Goal: Task Accomplishment & Management: Complete application form

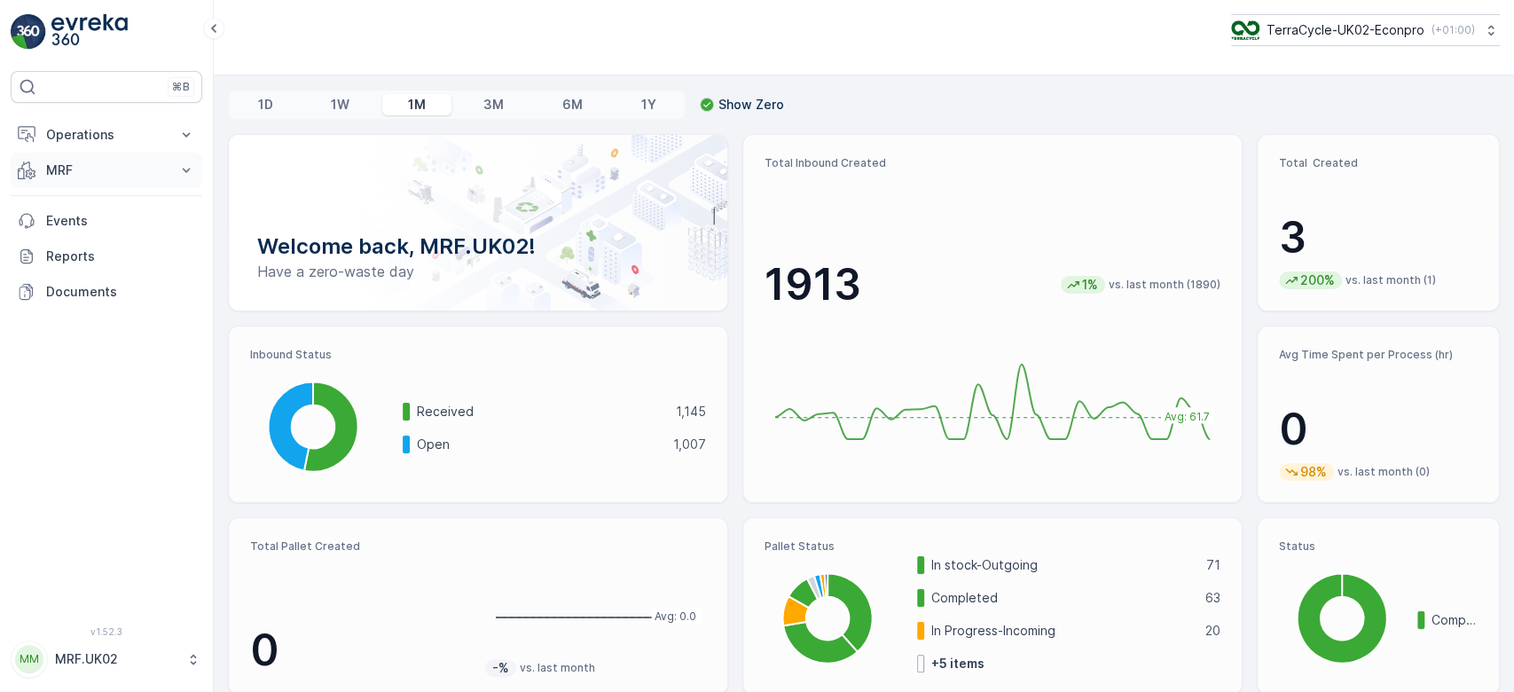
click at [129, 167] on p "MRF" at bounding box center [106, 170] width 121 height 18
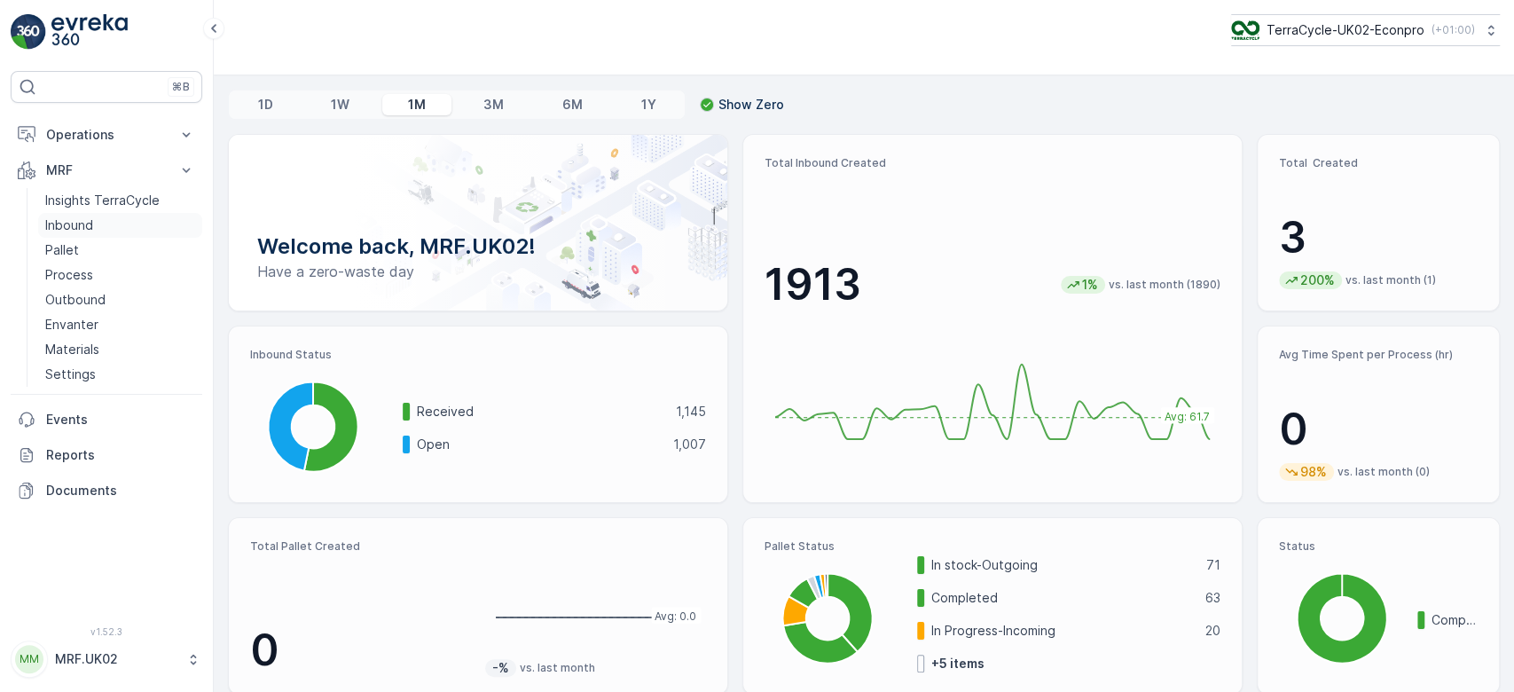
click at [109, 221] on link "Inbound" at bounding box center [120, 225] width 164 height 25
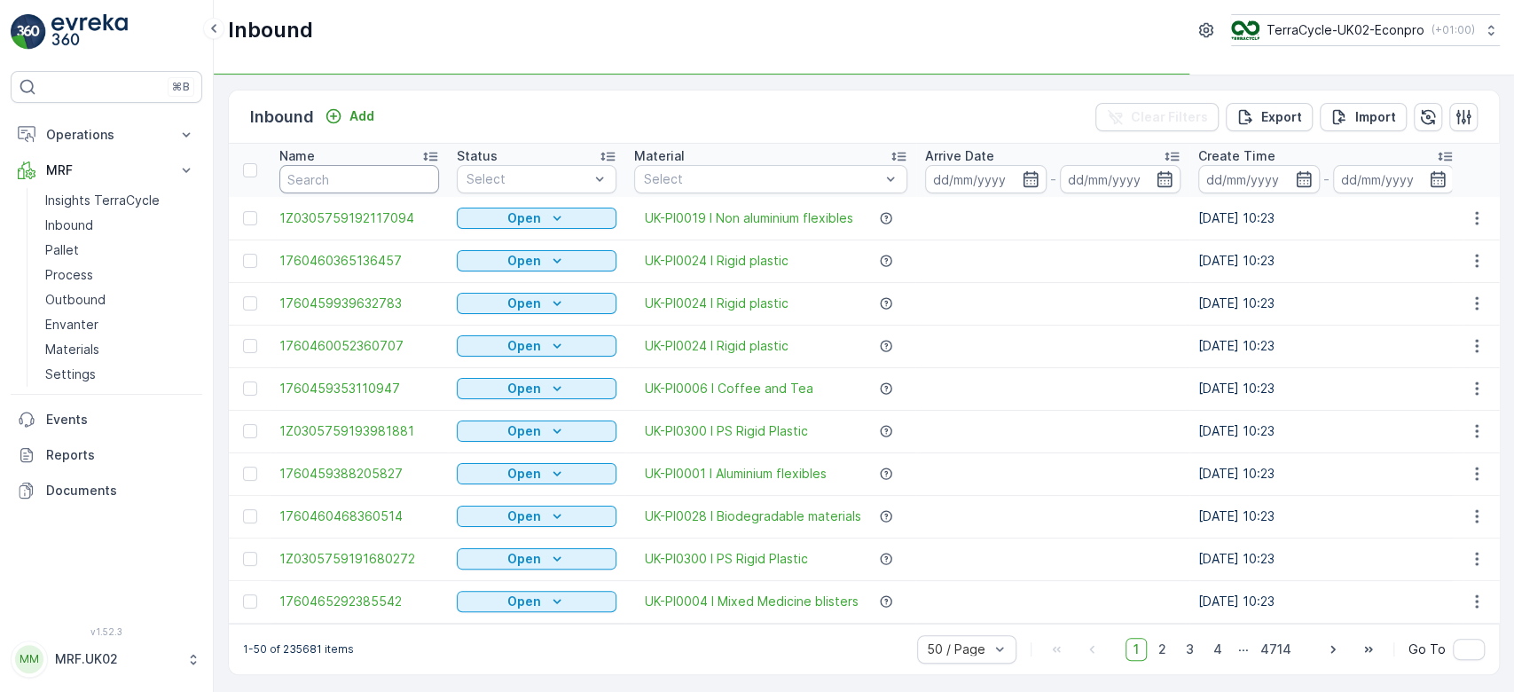
click at [315, 181] on input "text" at bounding box center [359, 179] width 160 height 28
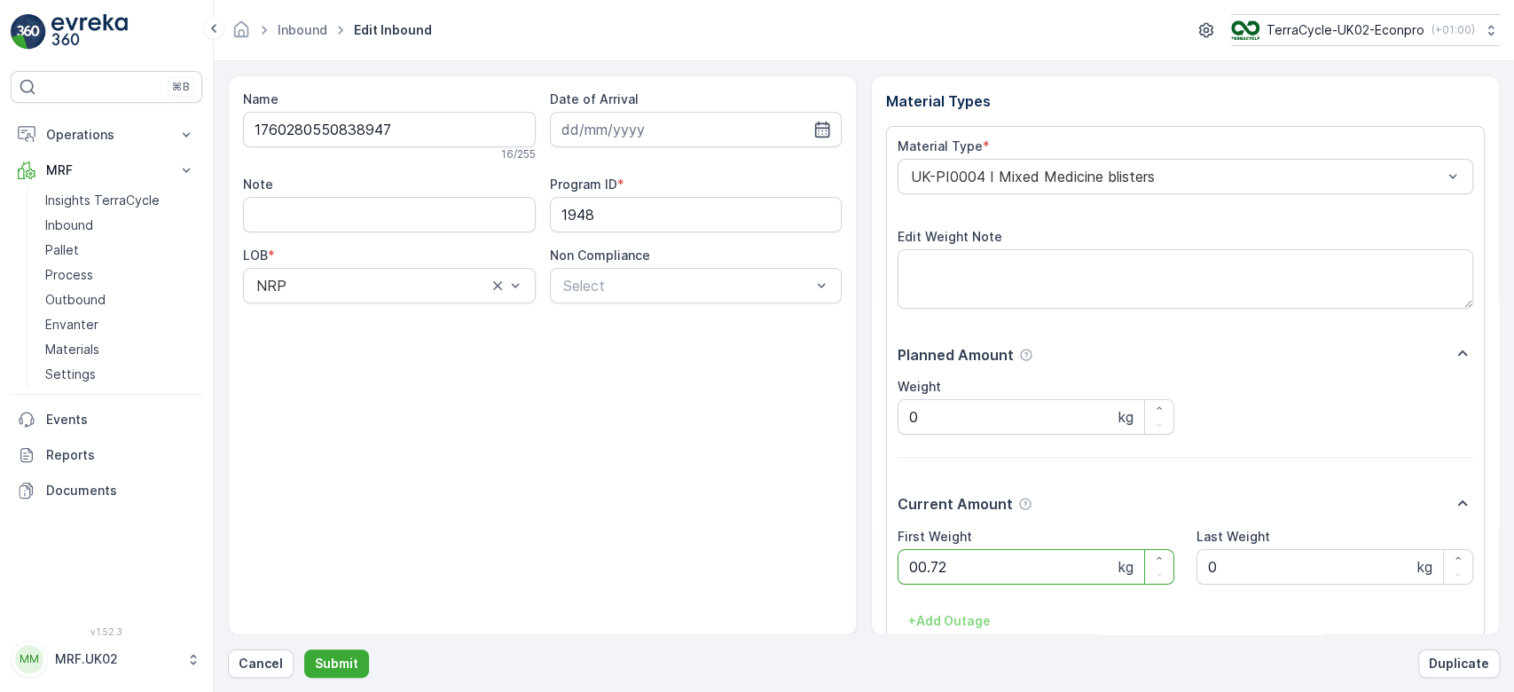
click at [304, 649] on button "Submit" at bounding box center [336, 663] width 65 height 28
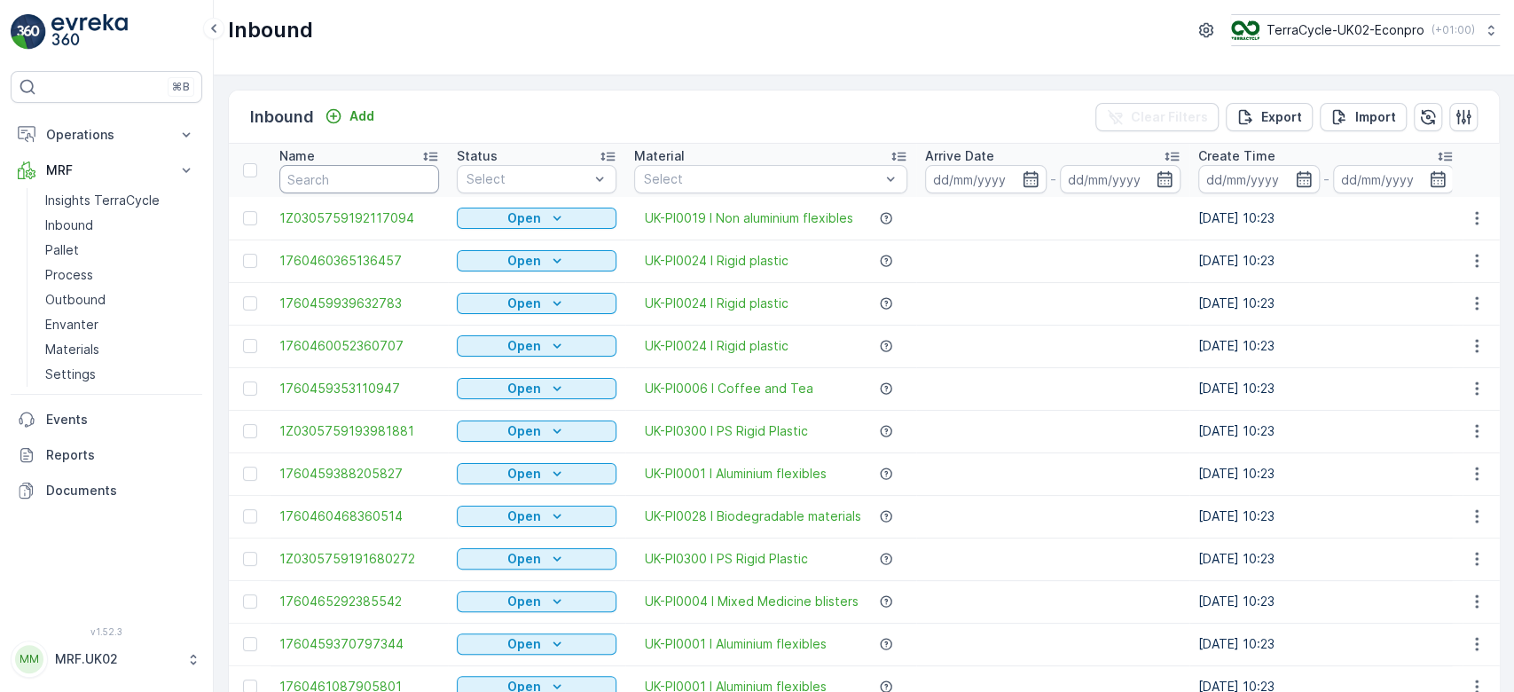
click button "button" at bounding box center [1206, 30] width 28 height 28
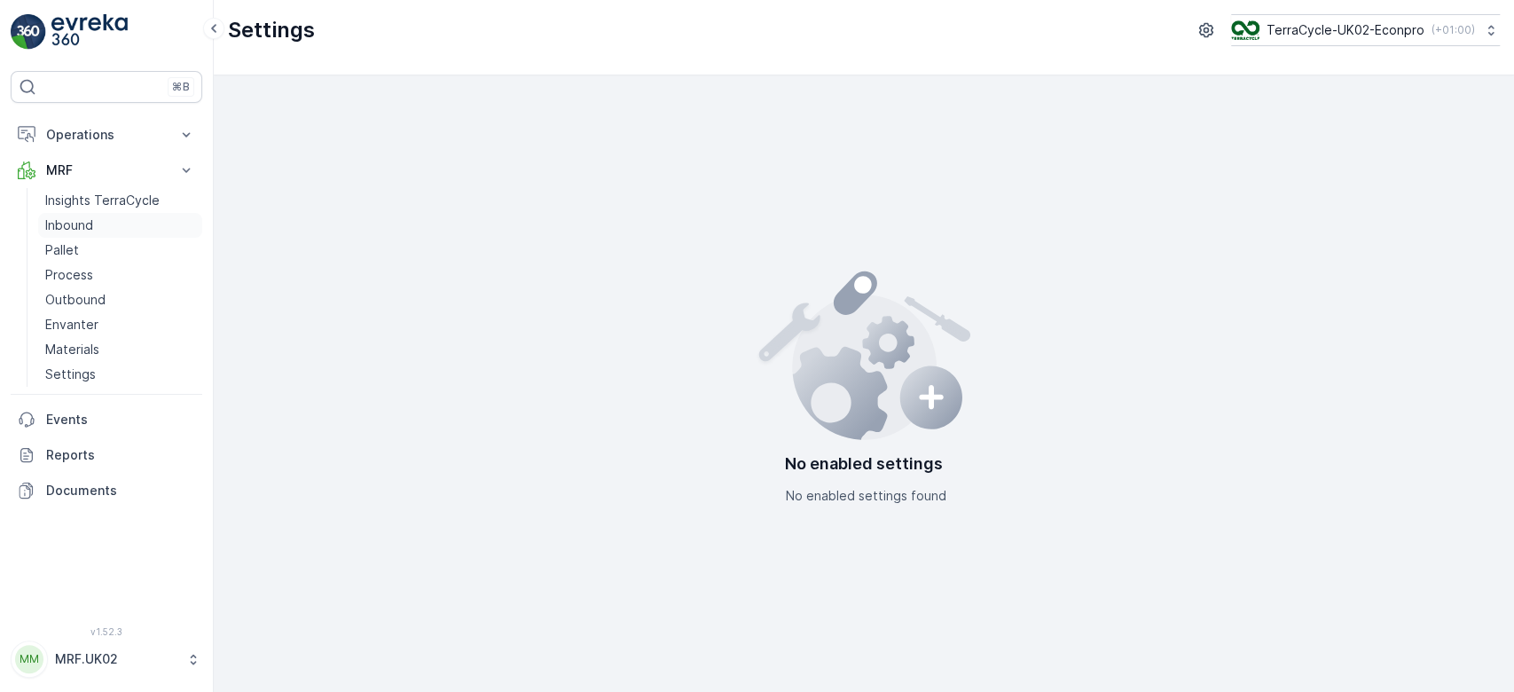
click at [69, 222] on p "Inbound" at bounding box center [69, 225] width 48 height 18
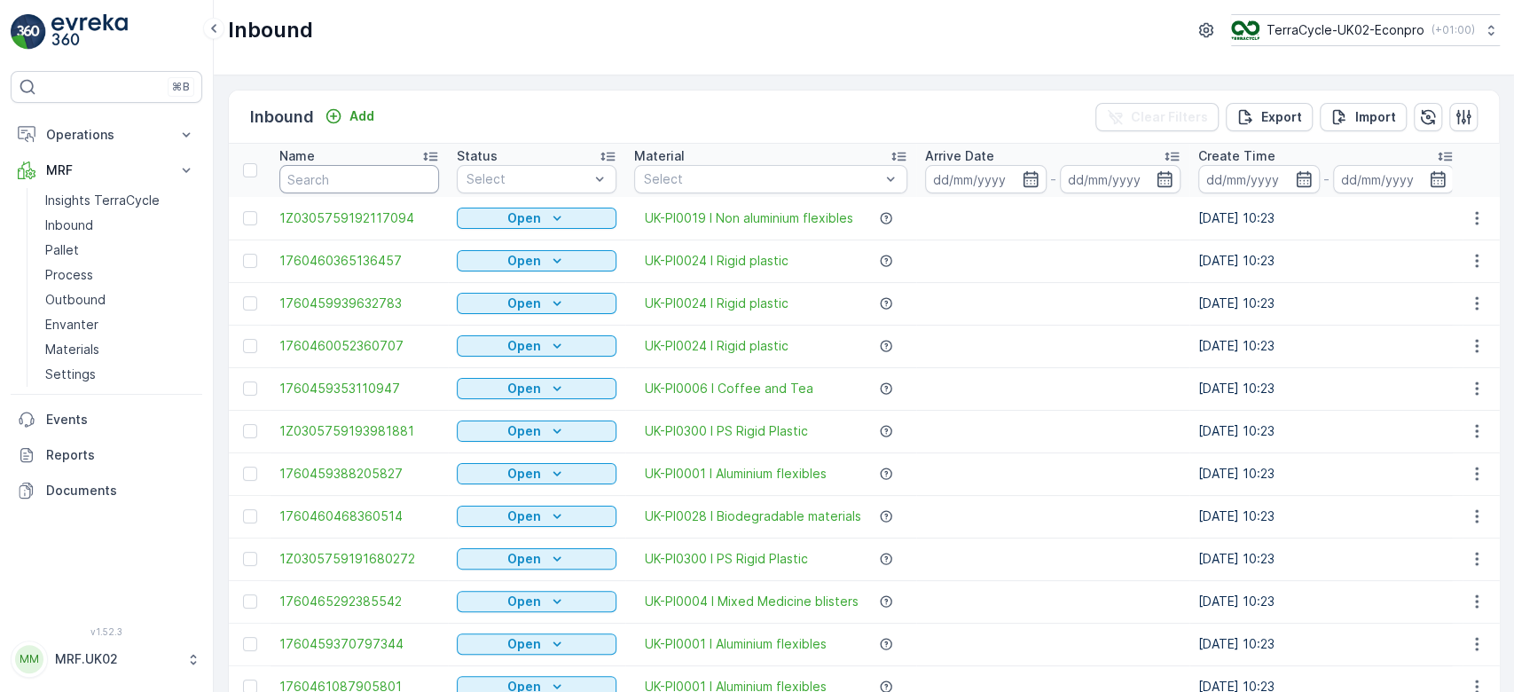
click at [356, 175] on input "text" at bounding box center [359, 179] width 160 height 28
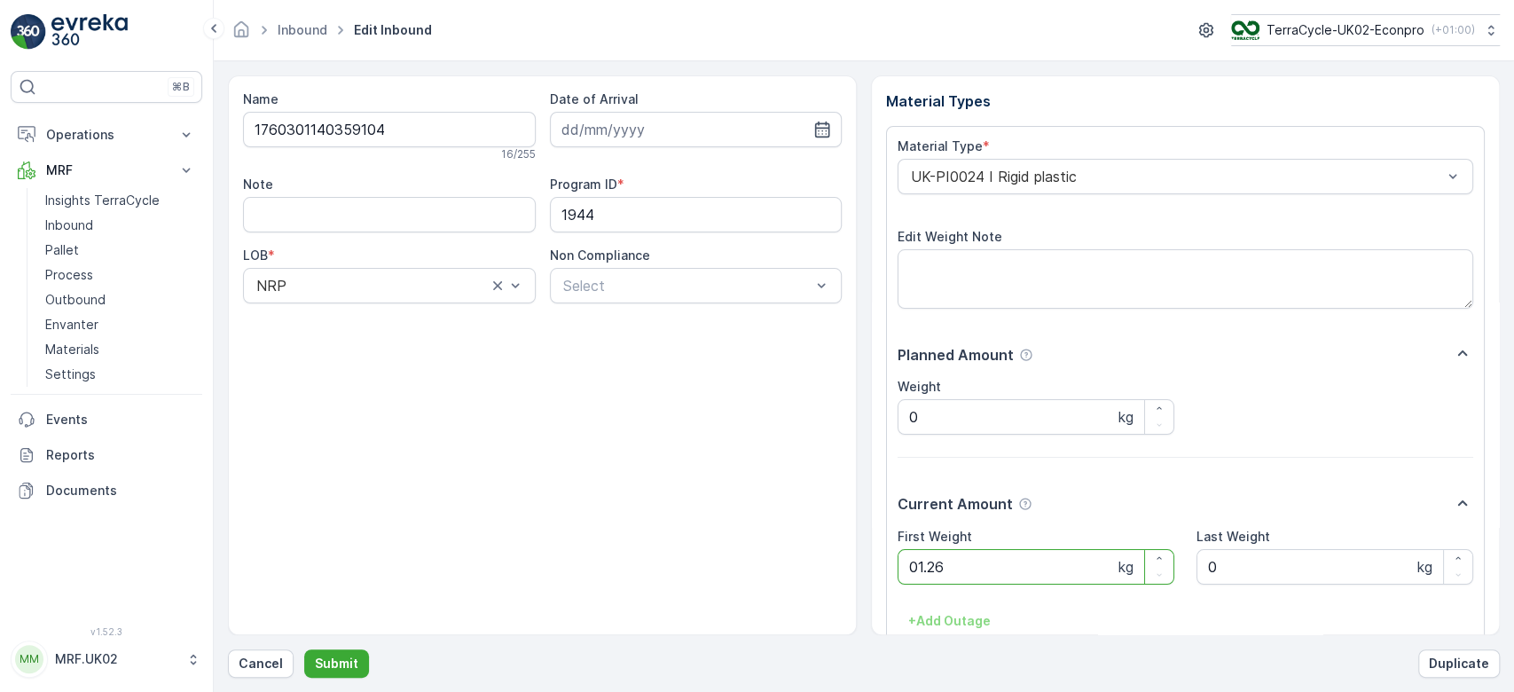
click at [304, 649] on button "Submit" at bounding box center [336, 663] width 65 height 28
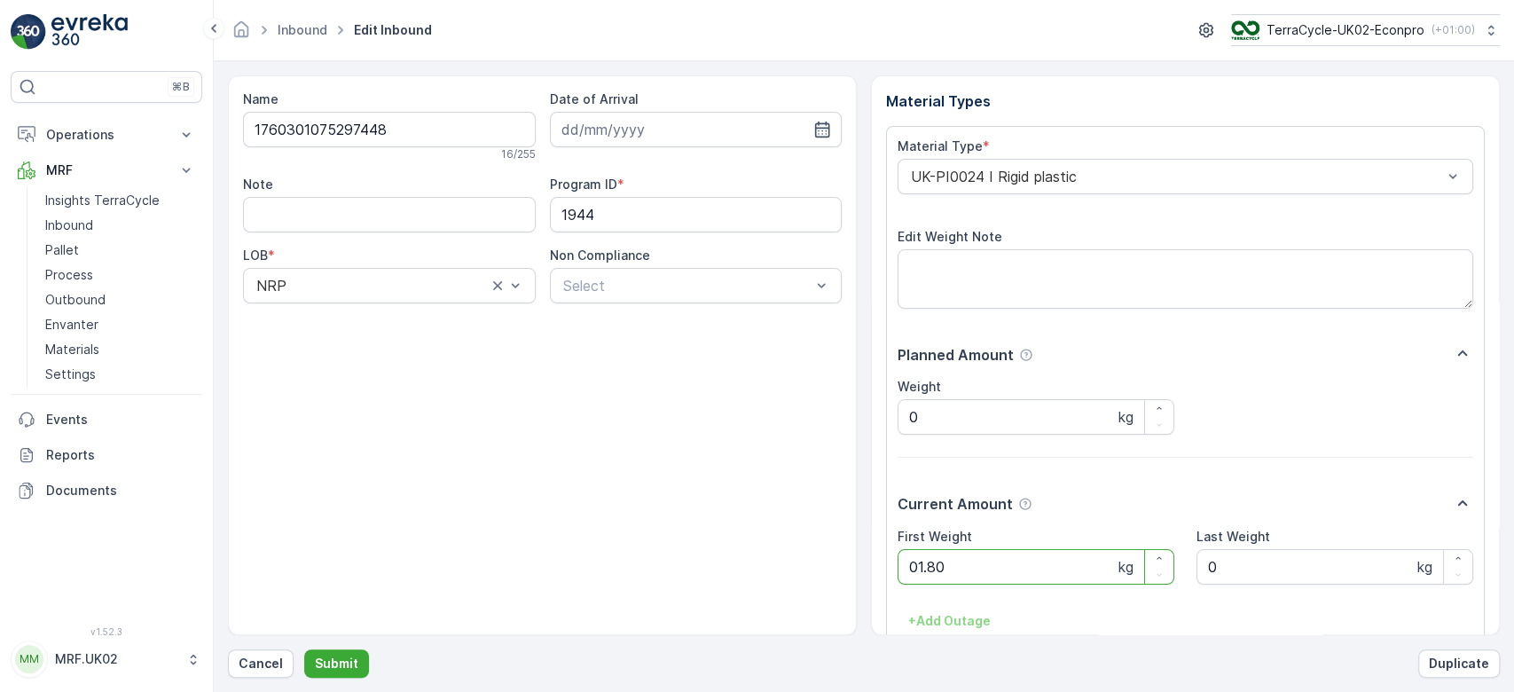
click at [304, 649] on button "Submit" at bounding box center [336, 663] width 65 height 28
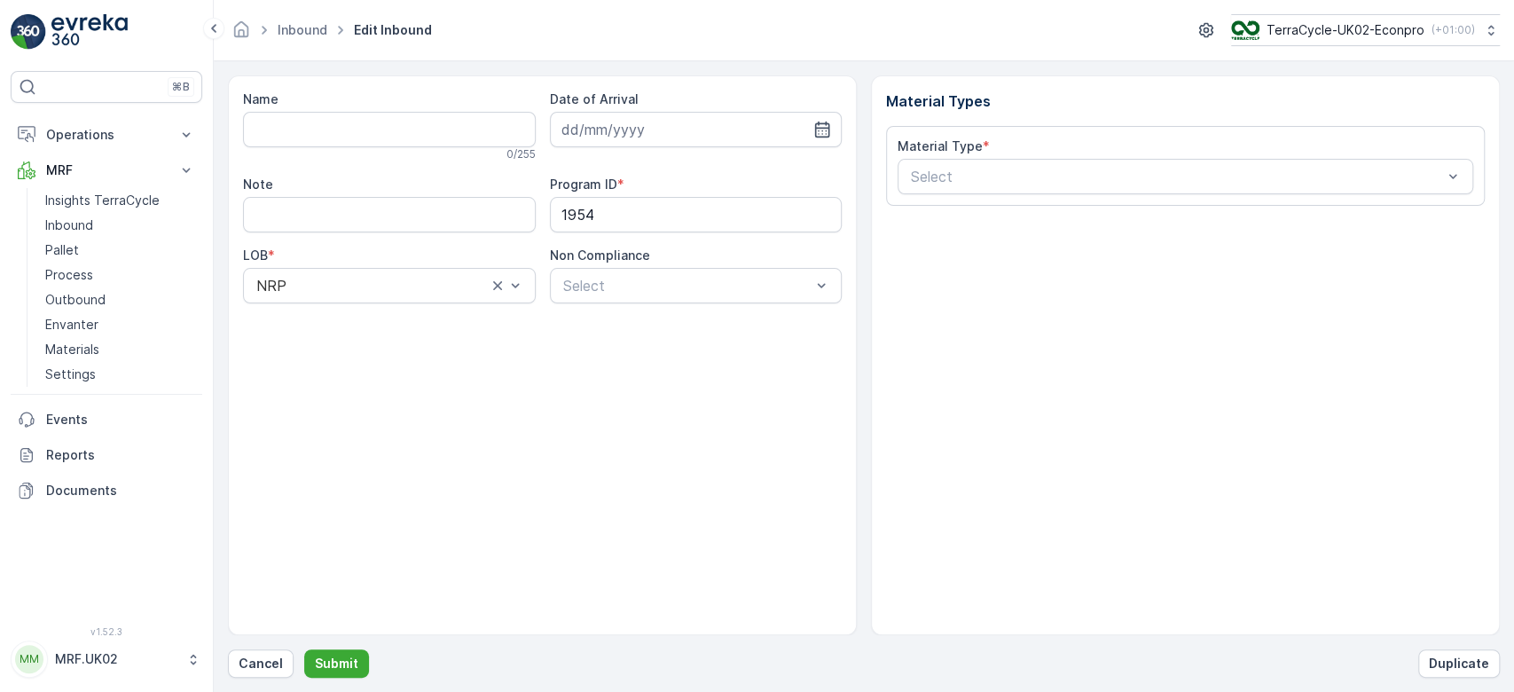
type input "1760265173644813"
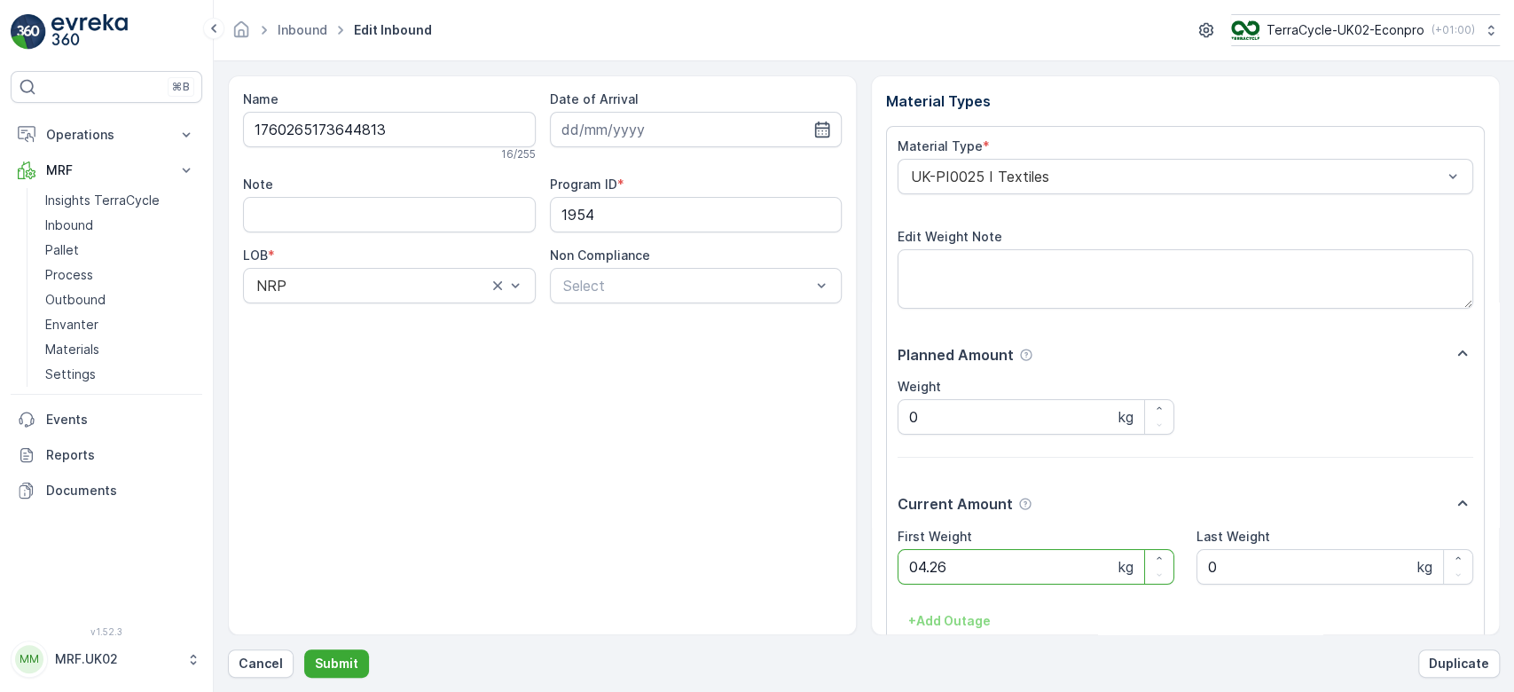
click at [304, 649] on button "Submit" at bounding box center [336, 663] width 65 height 28
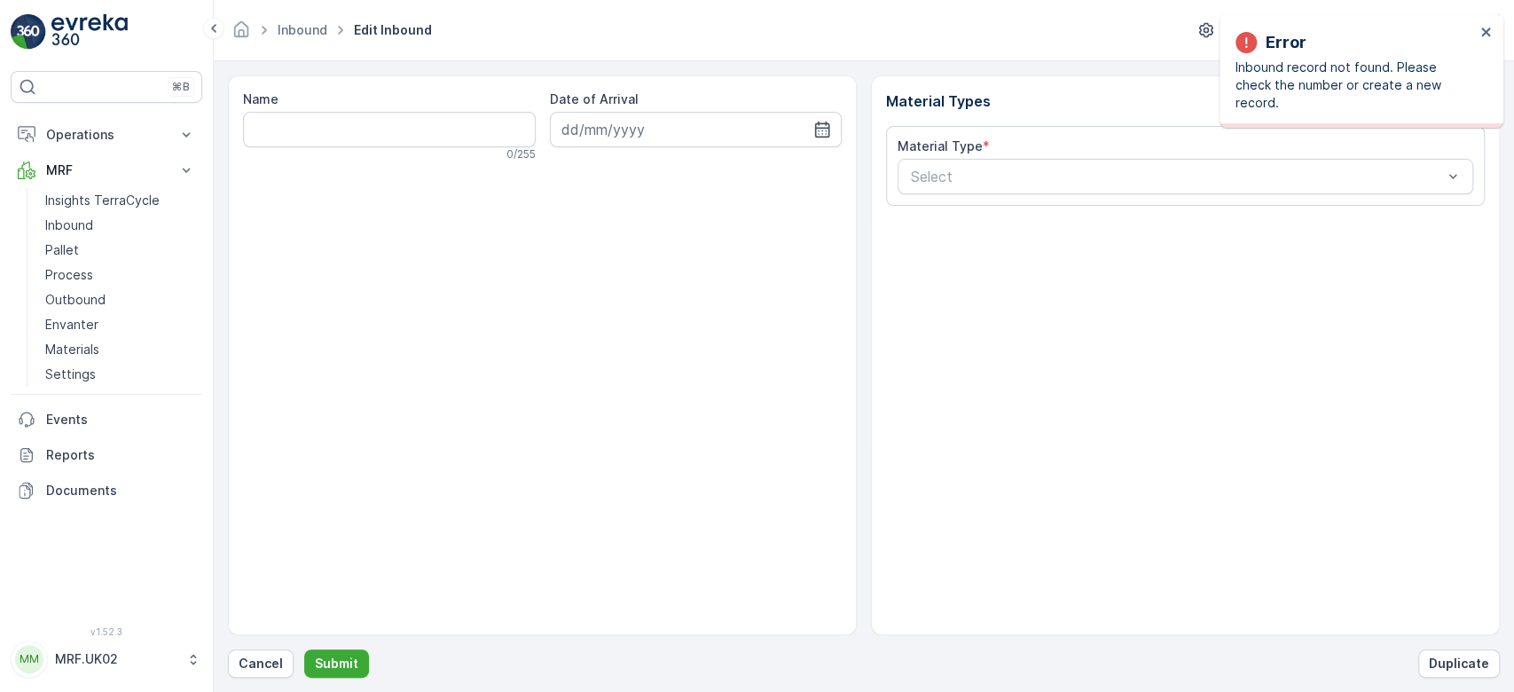
click at [356, 175] on div "Name 0 / 255 Date of Arrival" at bounding box center [542, 354] width 629 height 559
click at [266, 672] on button "Cancel" at bounding box center [261, 663] width 66 height 28
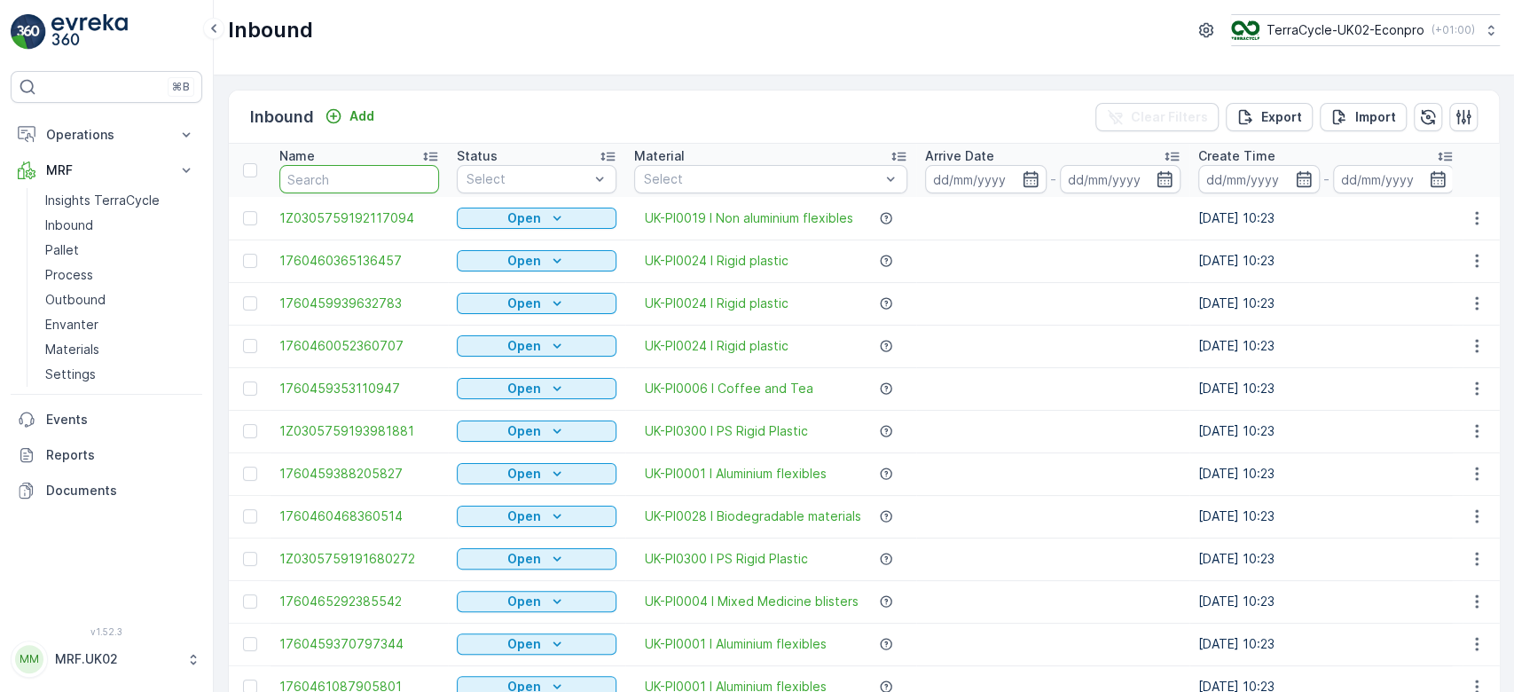
click at [367, 171] on input "text" at bounding box center [359, 179] width 160 height 28
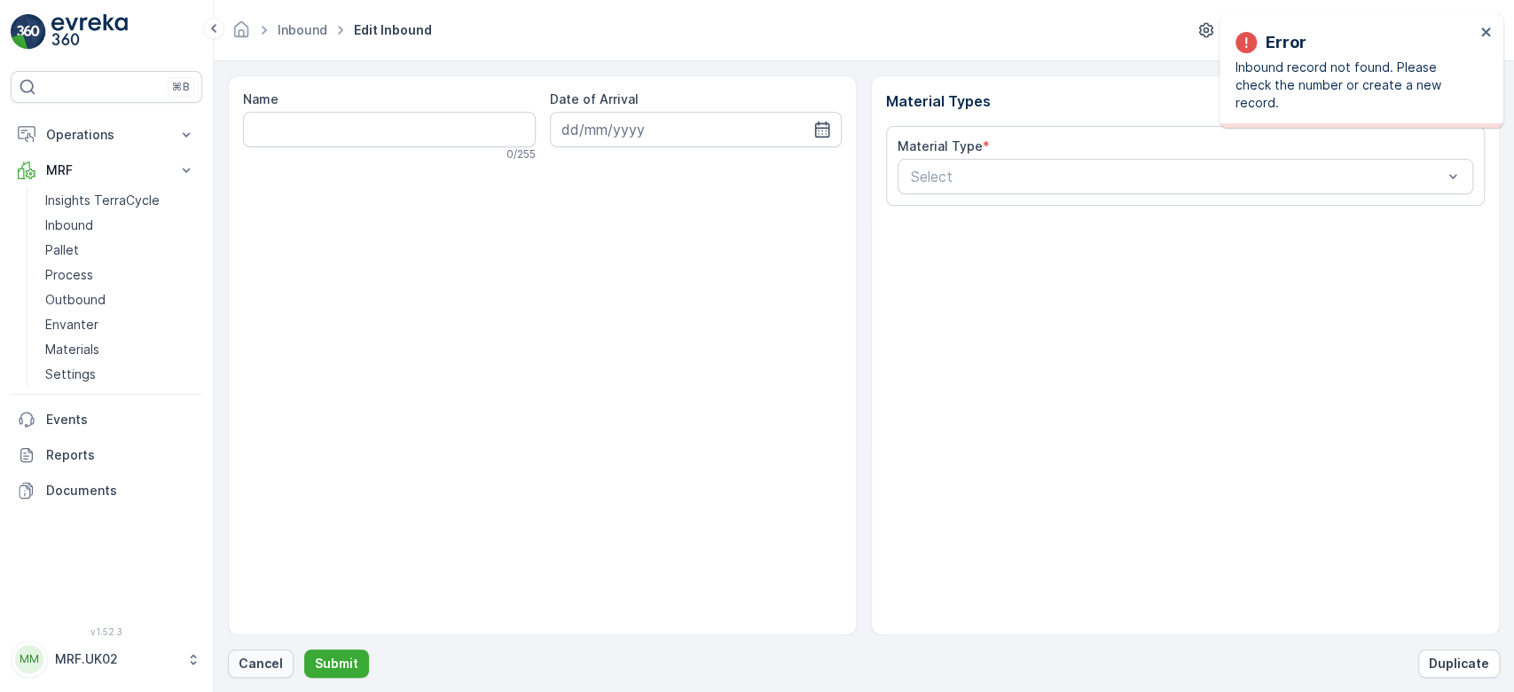
click at [259, 658] on p "Cancel" at bounding box center [261, 663] width 44 height 18
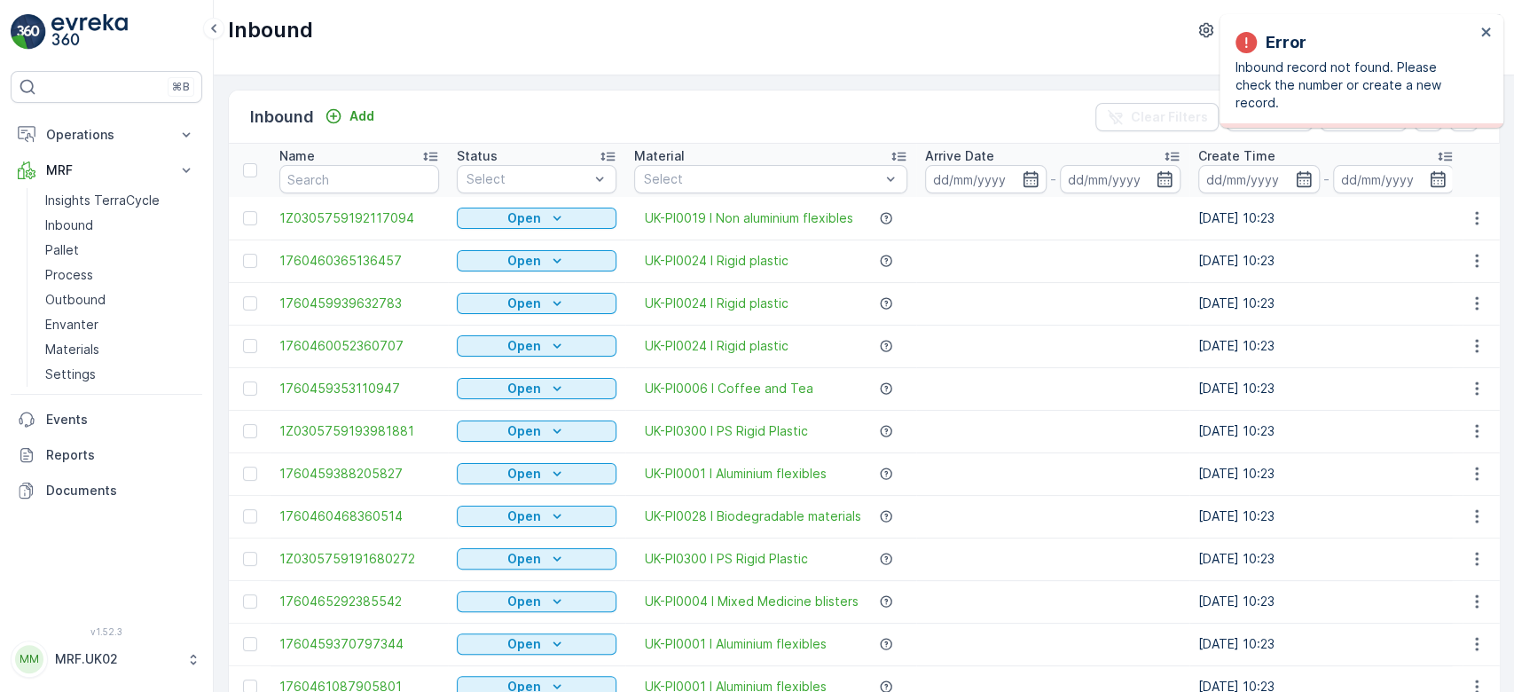
click at [313, 162] on p "Name" at bounding box center [296, 156] width 35 height 18
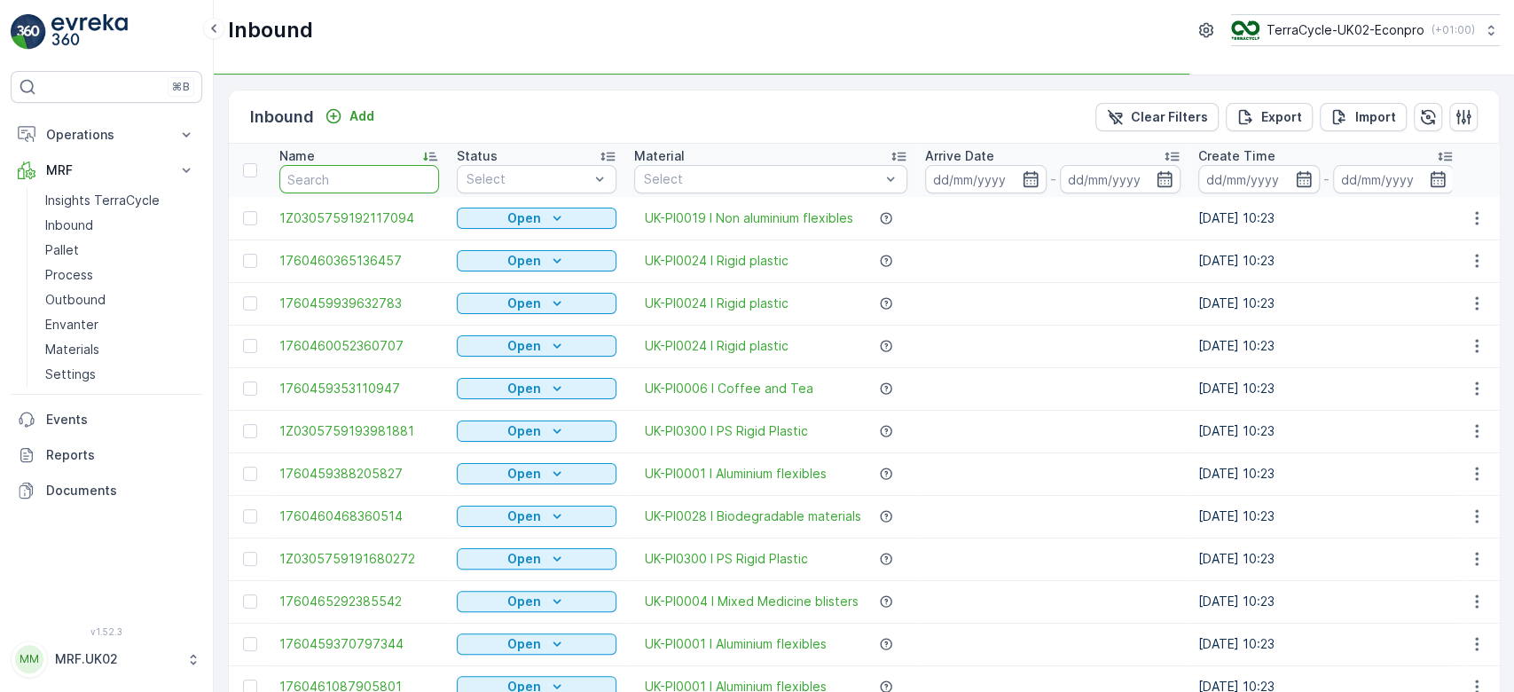
click at [317, 175] on input "text" at bounding box center [359, 179] width 160 height 28
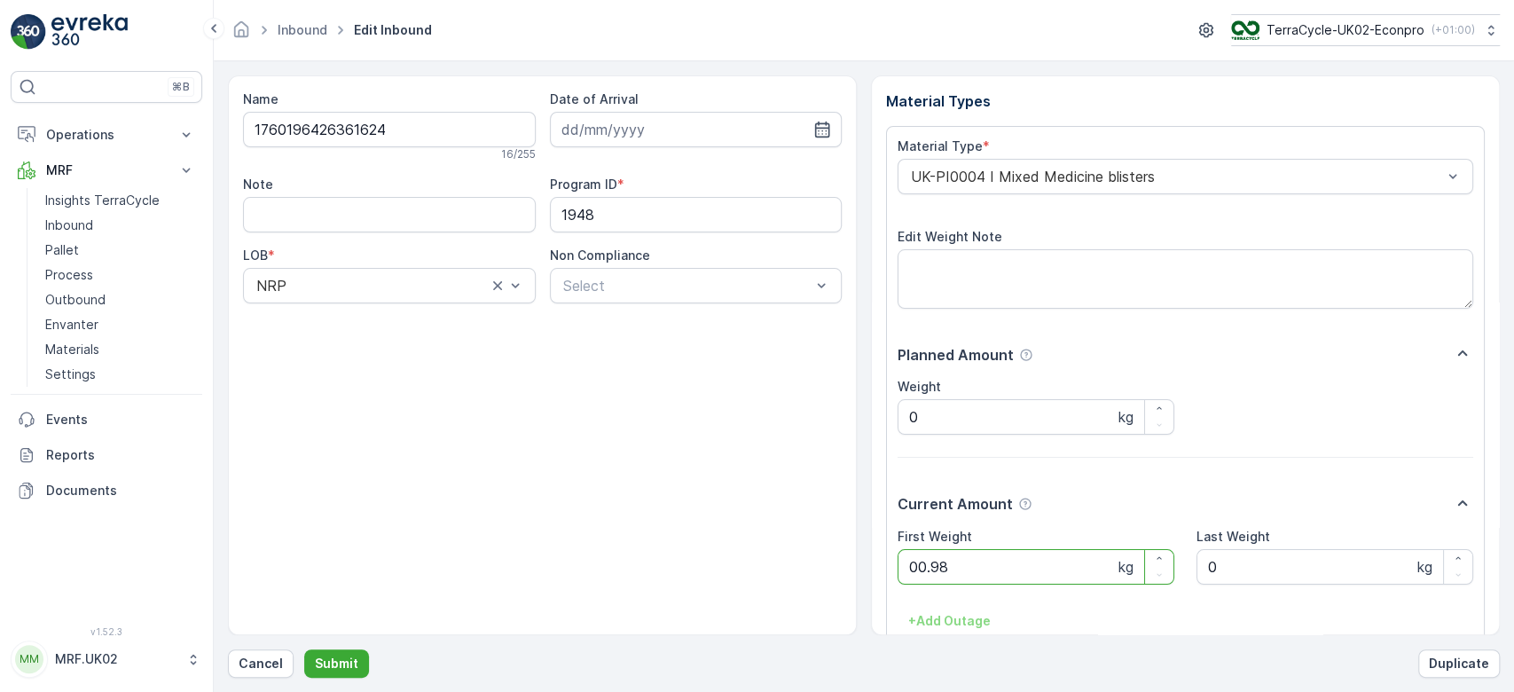
click at [304, 649] on button "Submit" at bounding box center [336, 663] width 65 height 28
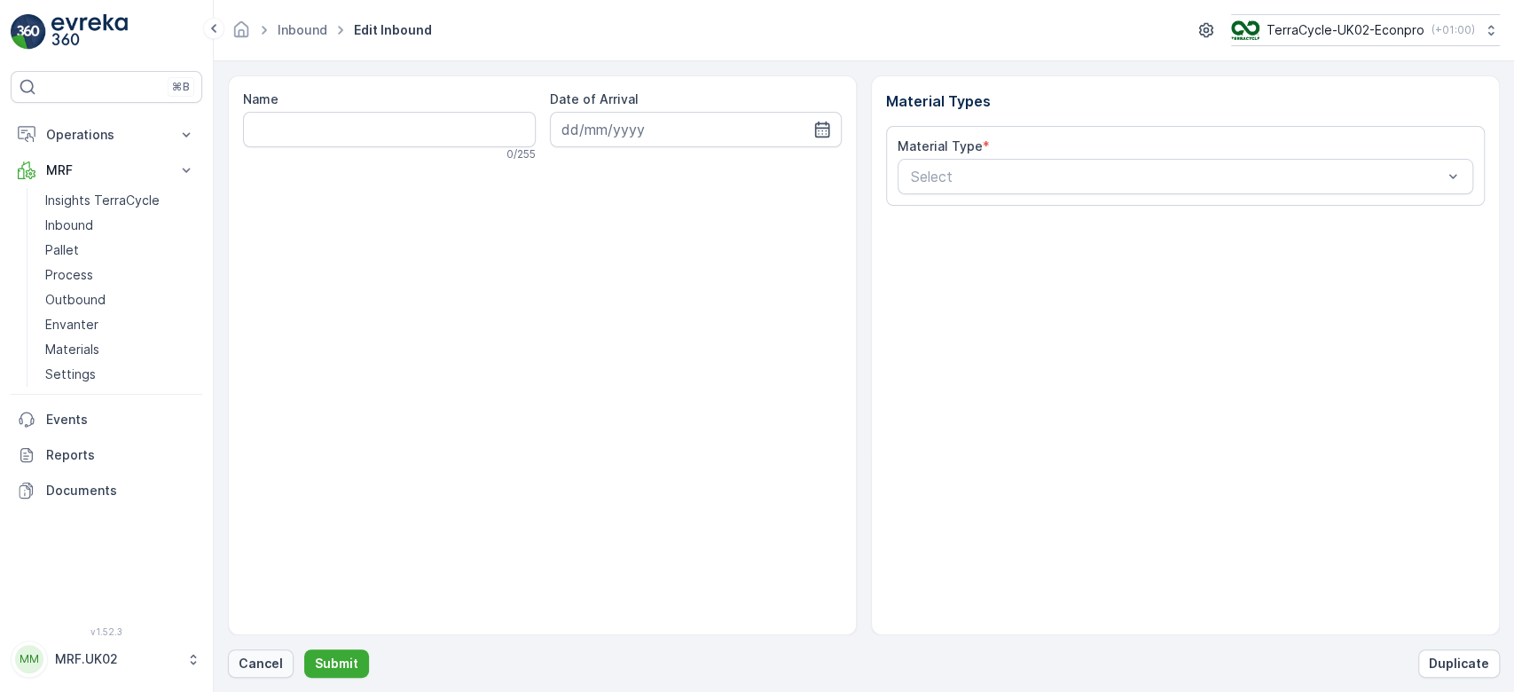
click at [257, 664] on p "Cancel" at bounding box center [261, 663] width 44 height 18
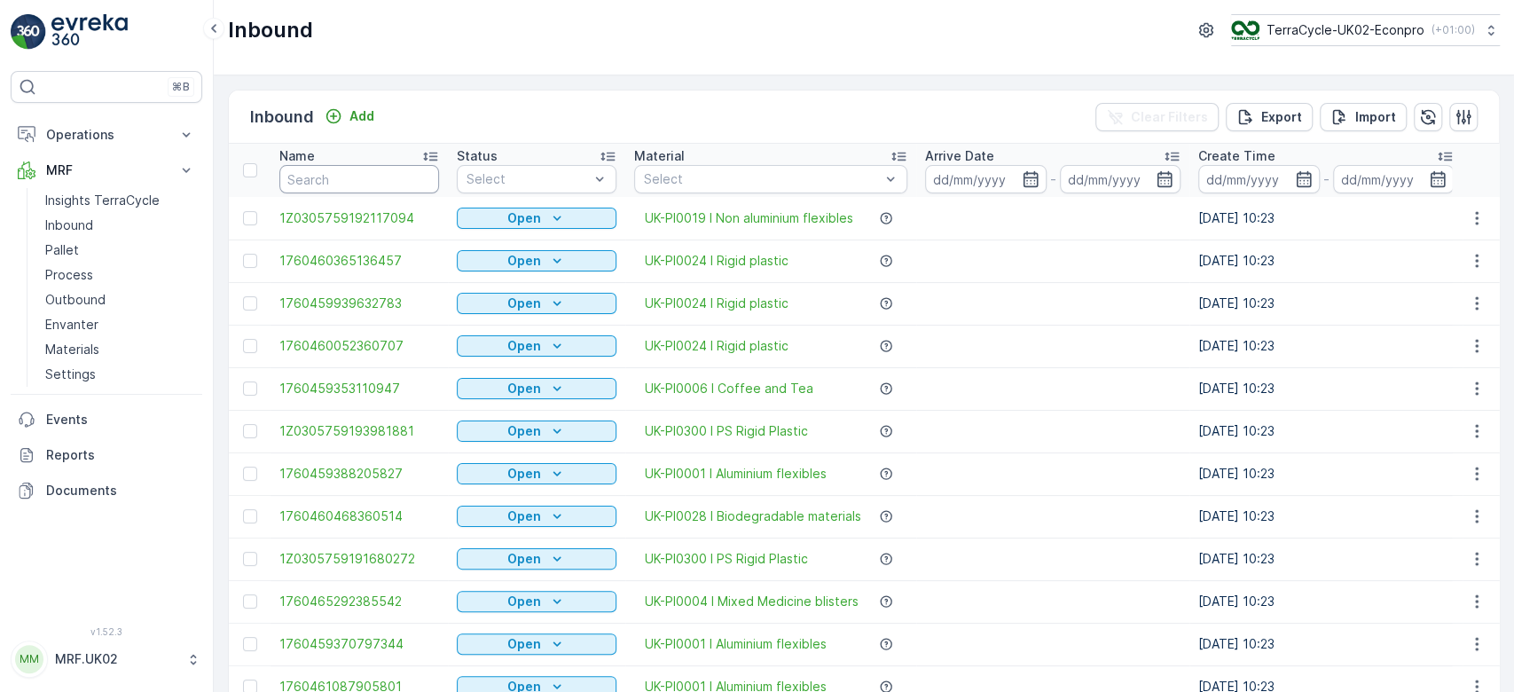
click at [301, 174] on input "text" at bounding box center [359, 179] width 160 height 28
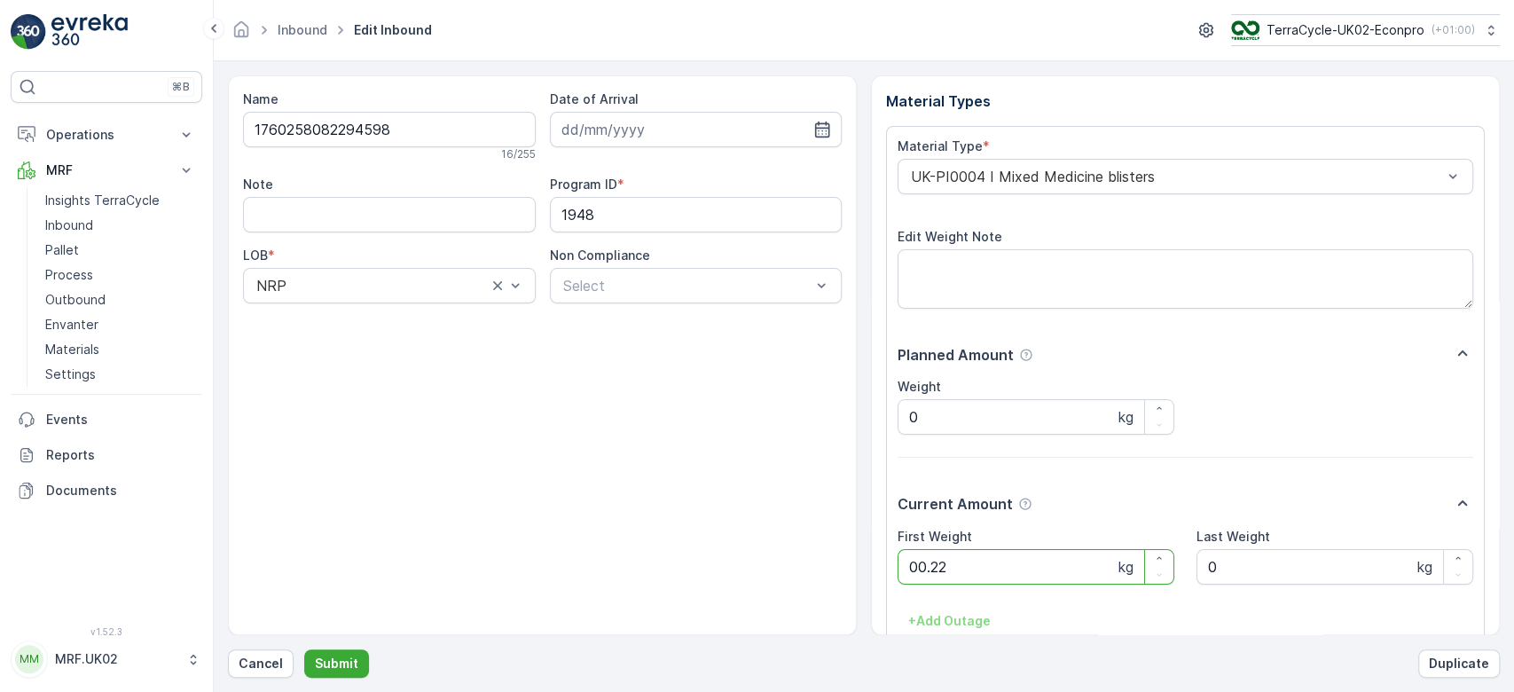
click at [304, 649] on button "Submit" at bounding box center [336, 663] width 65 height 28
click at [273, 656] on p "Cancel" at bounding box center [261, 663] width 44 height 18
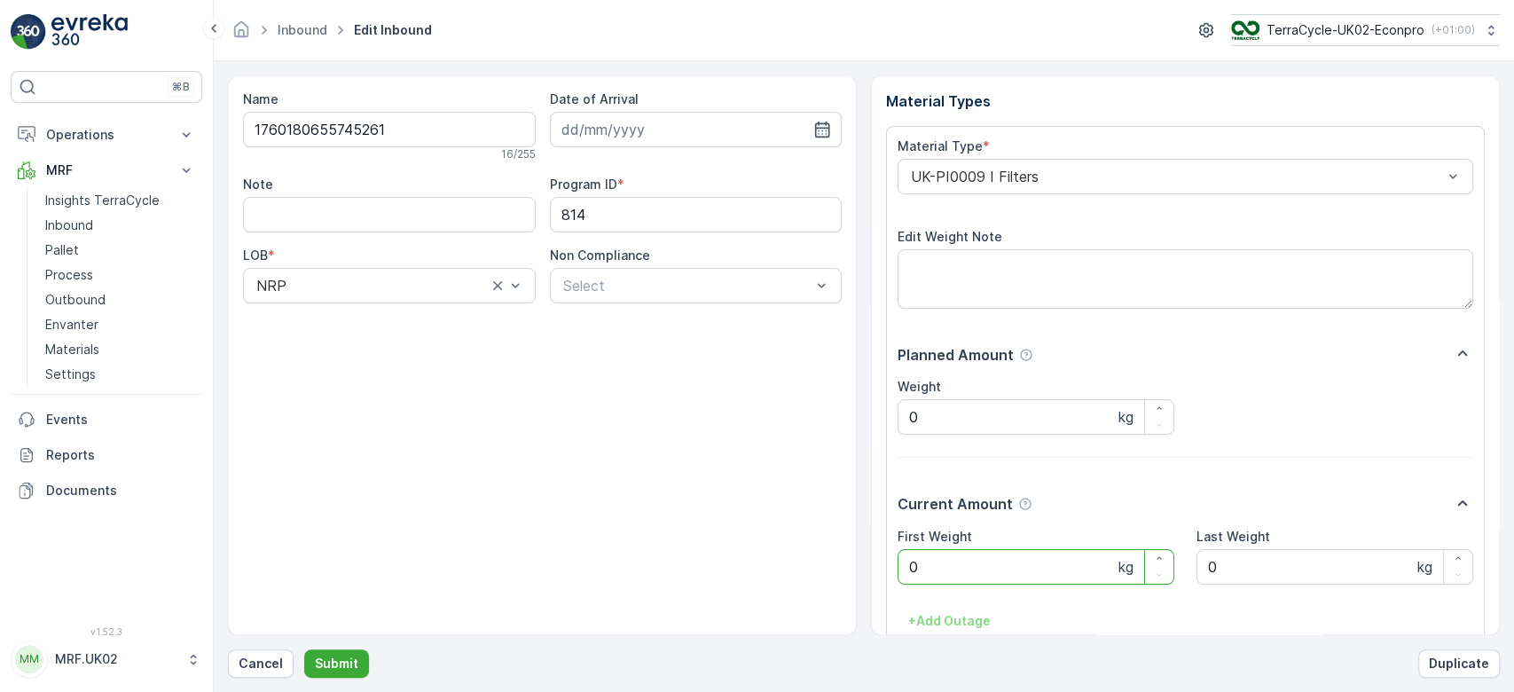
click at [953, 582] on Weight "0" at bounding box center [1035, 566] width 277 height 35
click at [270, 659] on p "Cancel" at bounding box center [261, 663] width 44 height 18
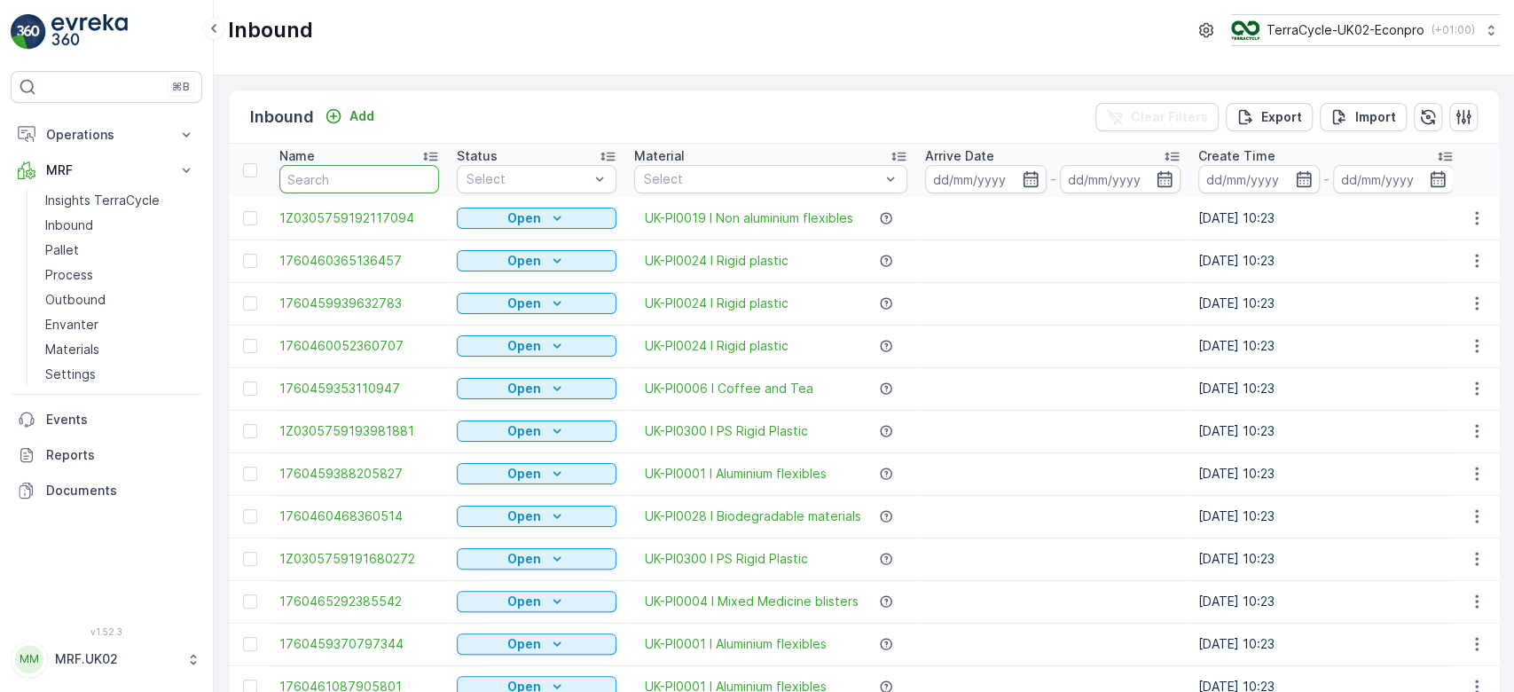
click at [298, 185] on input "text" at bounding box center [359, 179] width 160 height 28
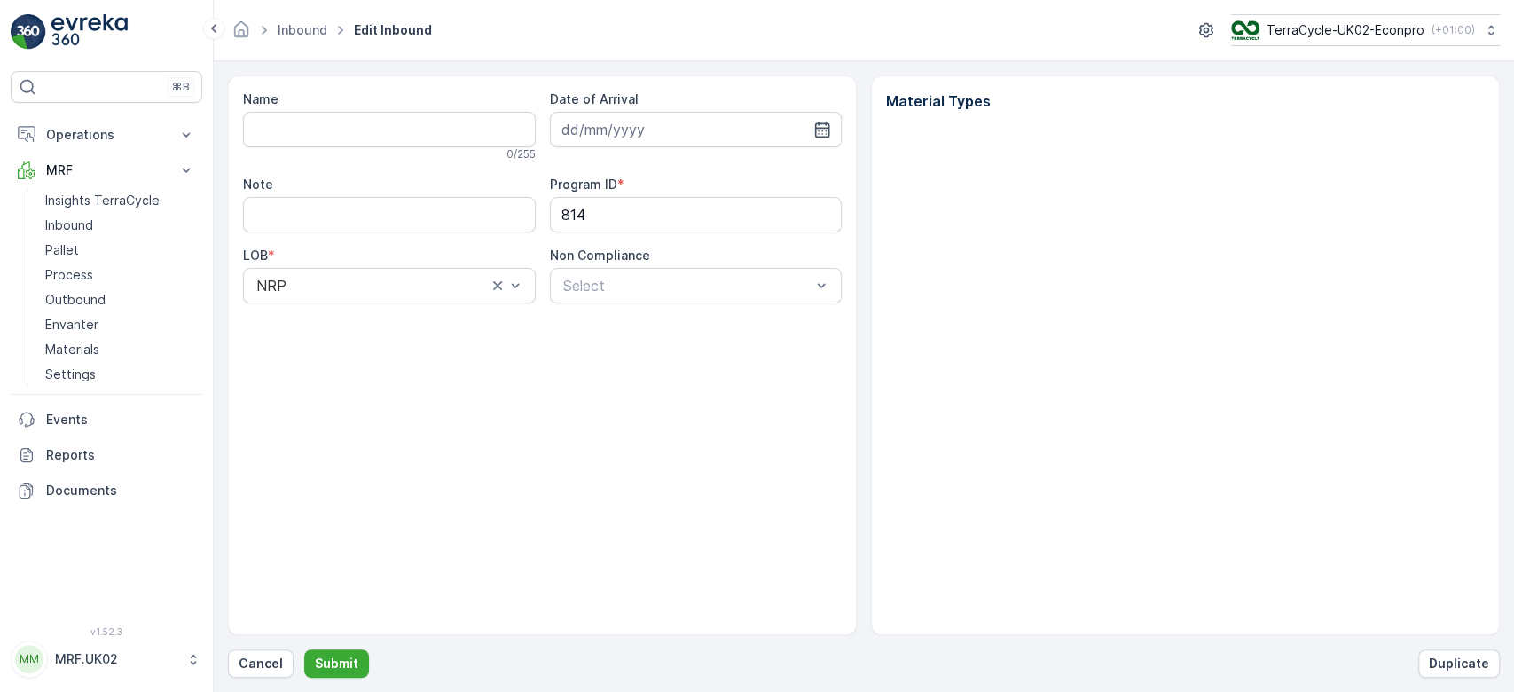
type input "1760180655745261"
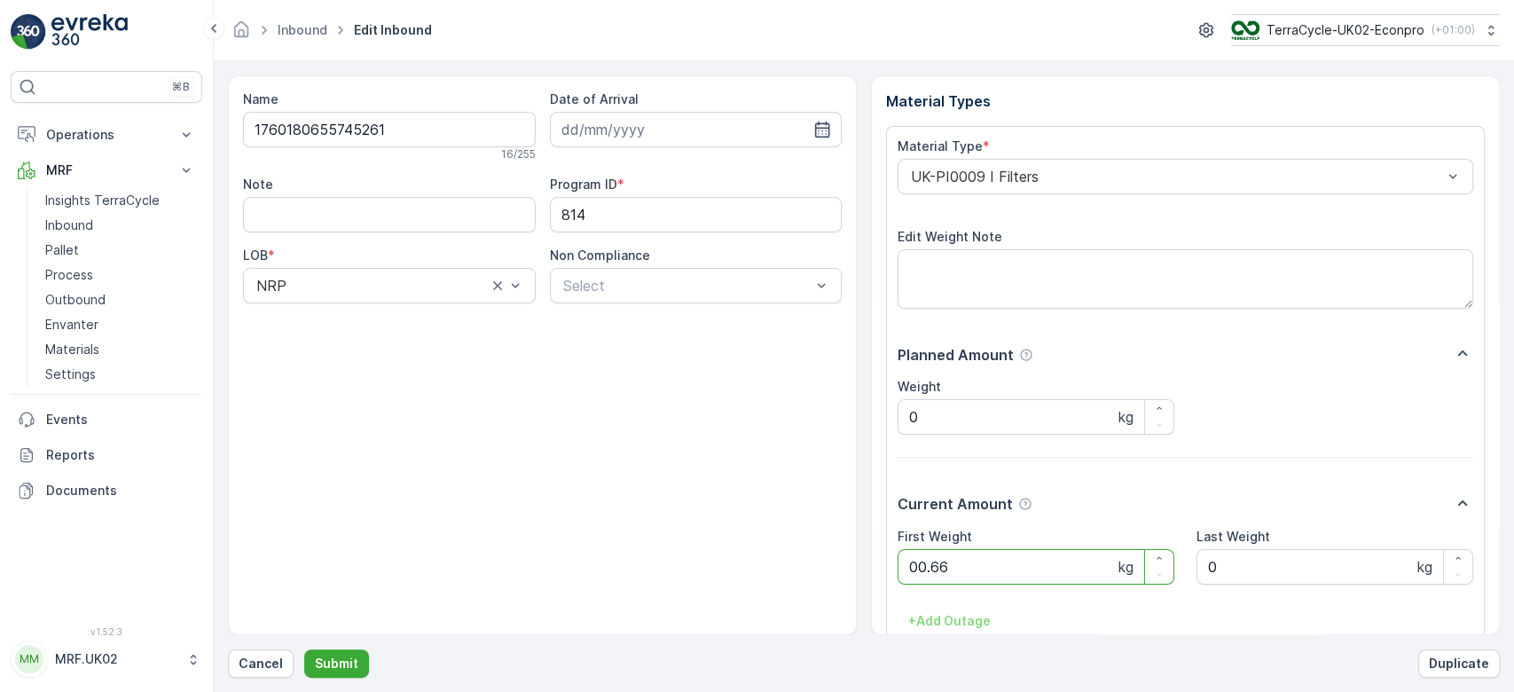
click at [304, 649] on button "Submit" at bounding box center [336, 663] width 65 height 28
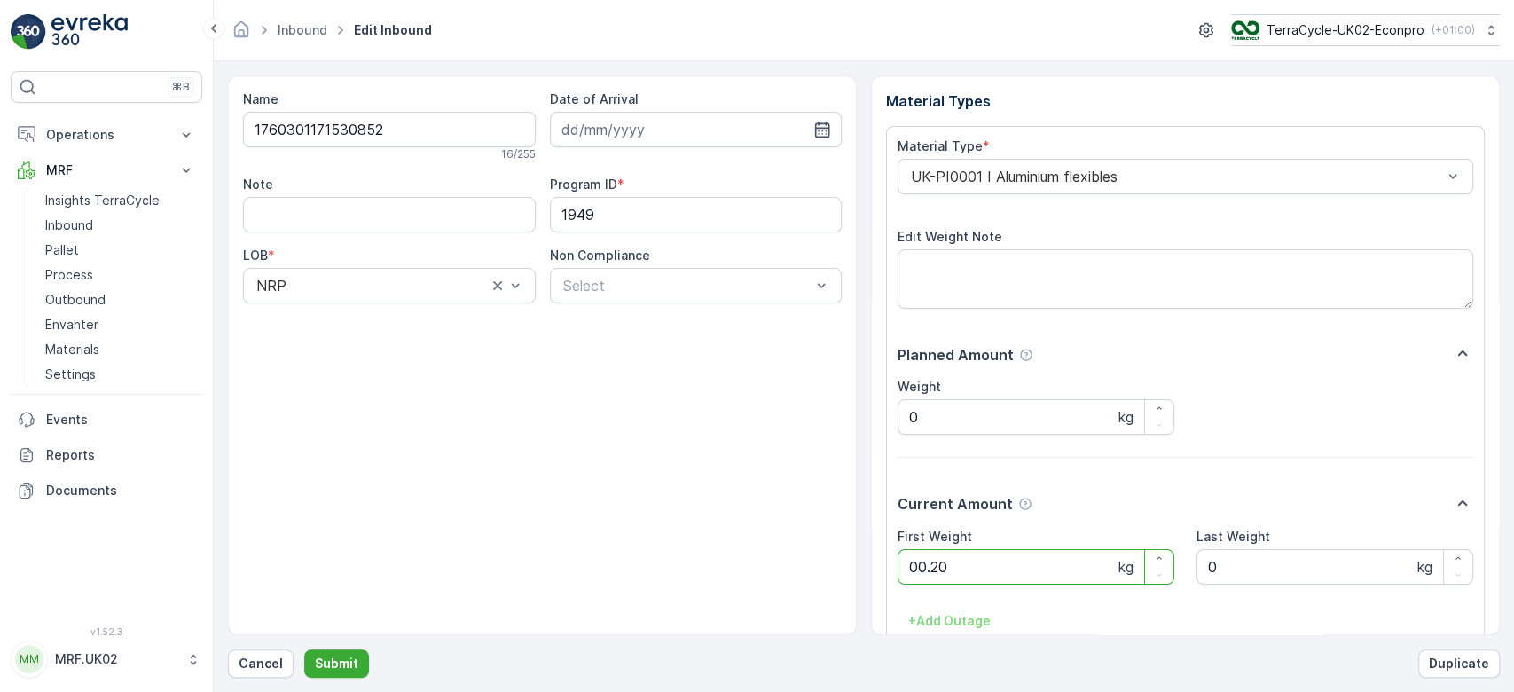
click at [304, 649] on button "Submit" at bounding box center [336, 663] width 65 height 28
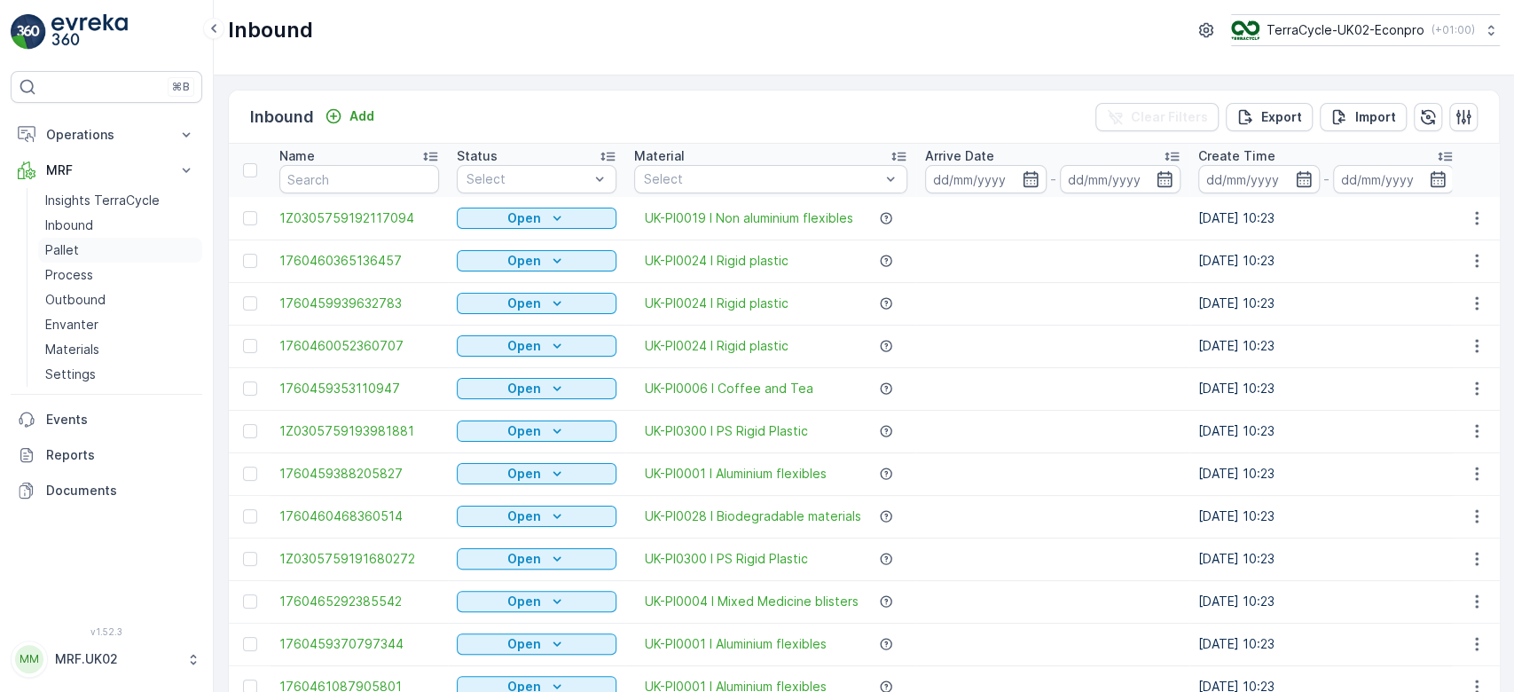
click at [87, 245] on link "Pallet" at bounding box center [120, 250] width 164 height 25
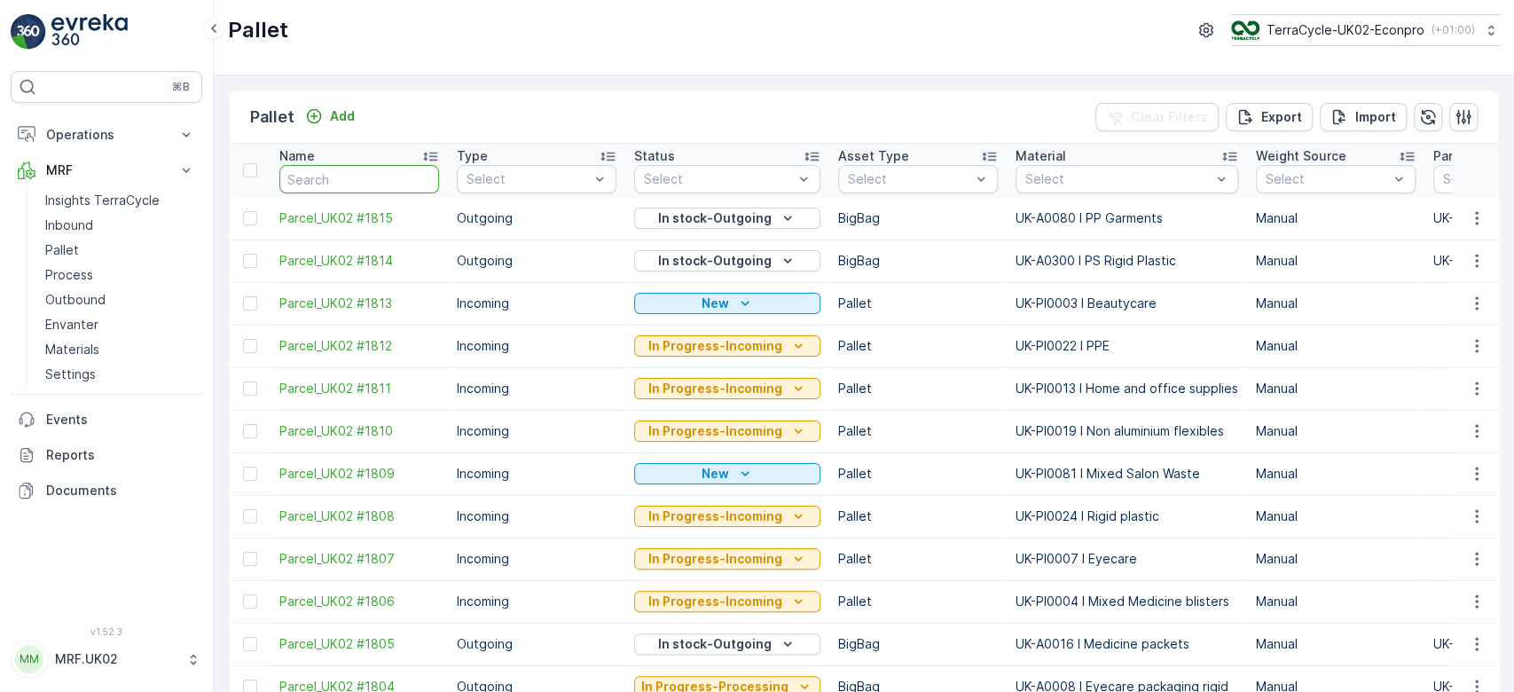
click at [331, 176] on input "text" at bounding box center [359, 179] width 160 height 28
type input "FD"
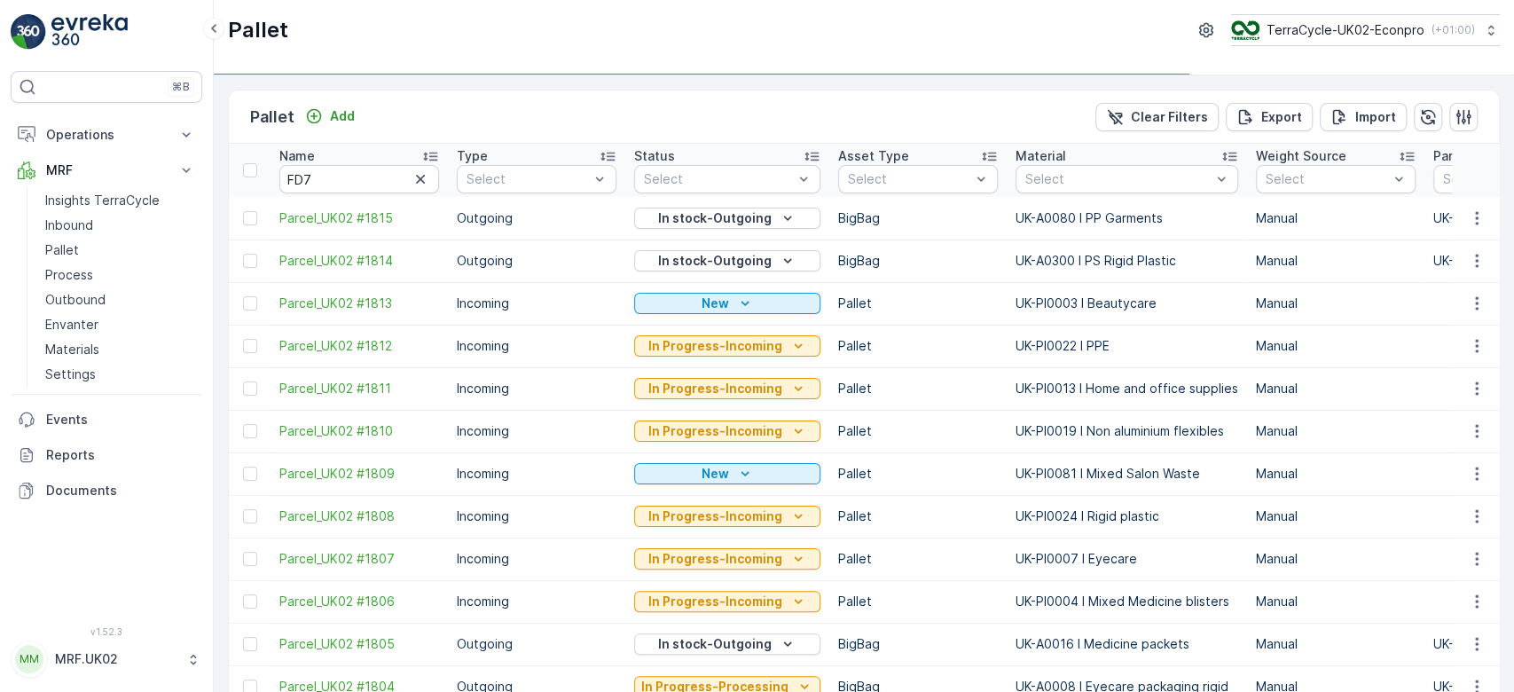
type input "FD"
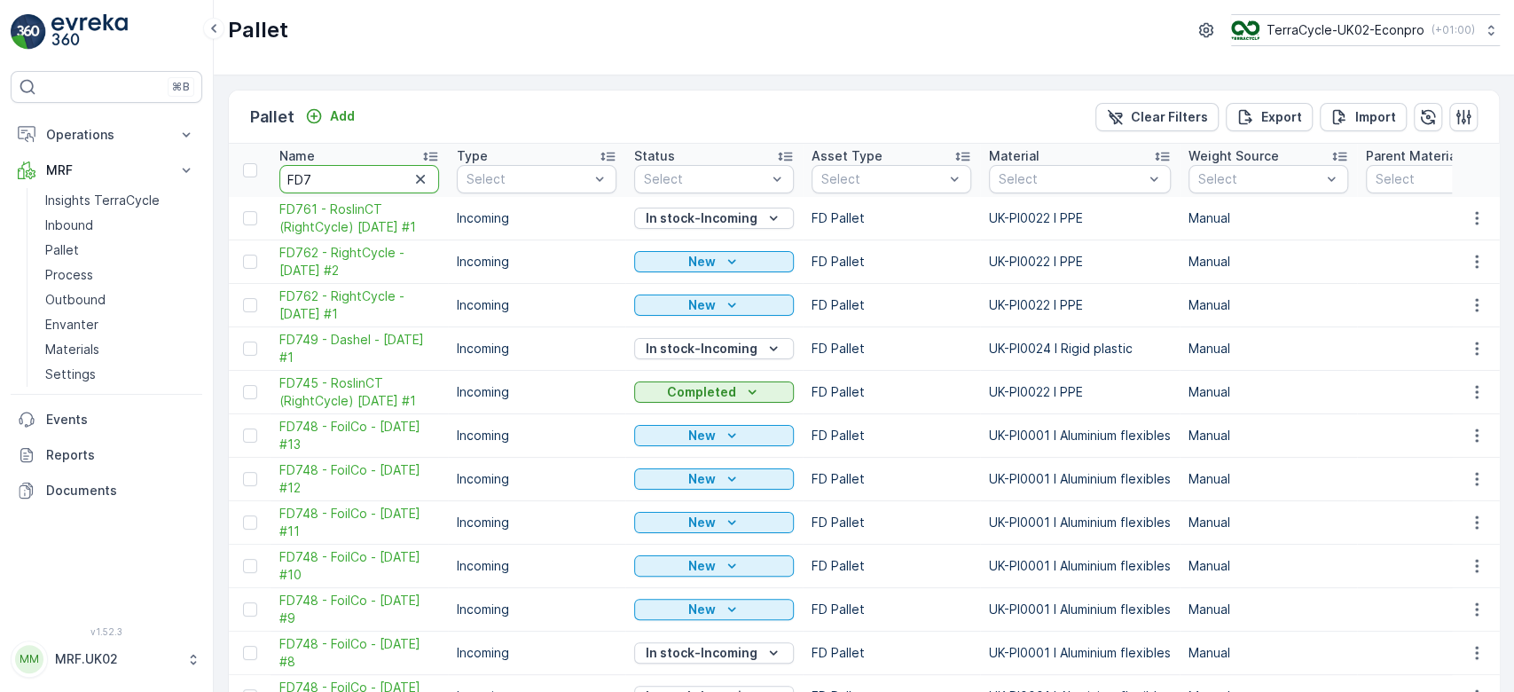
click at [345, 181] on input "FD7" at bounding box center [359, 179] width 160 height 28
type input "FD777"
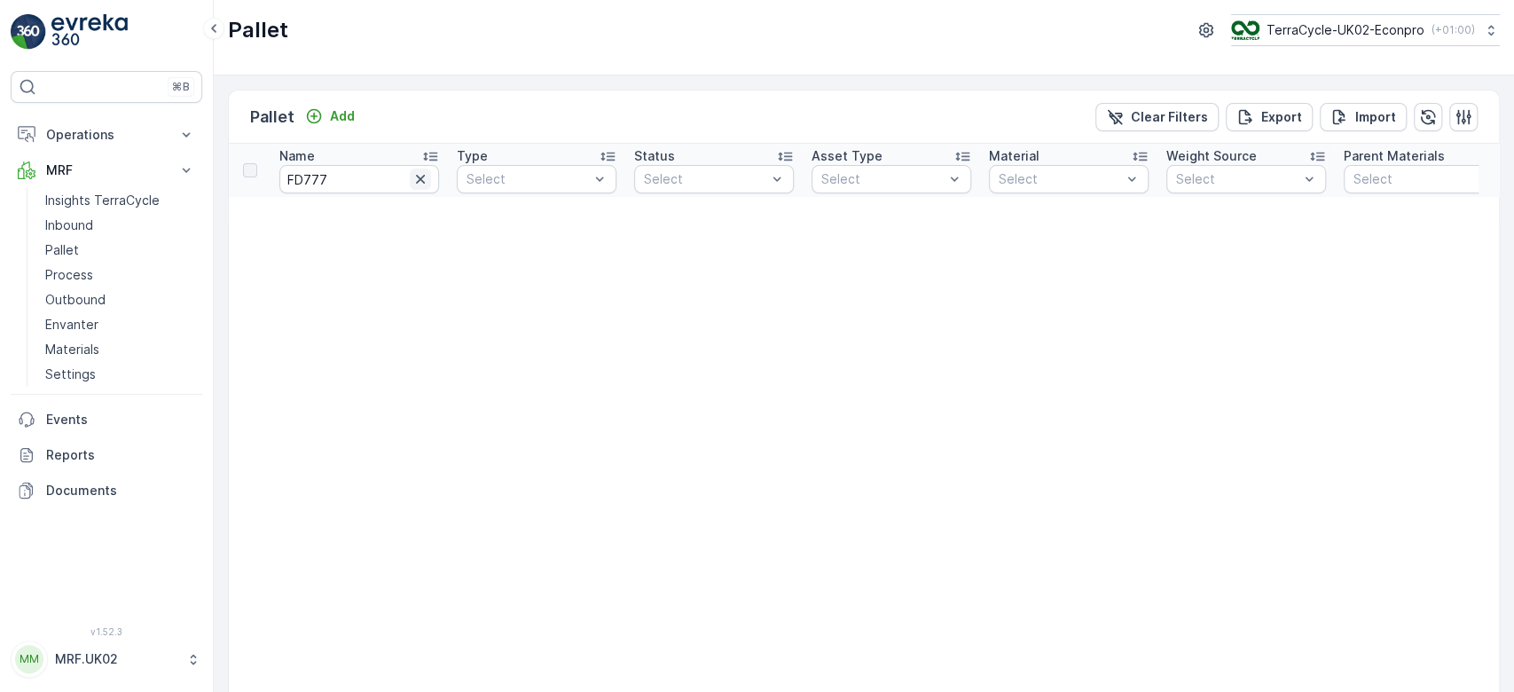
click at [419, 183] on icon "button" at bounding box center [420, 179] width 18 height 18
click at [64, 214] on link "Inbound" at bounding box center [120, 225] width 164 height 25
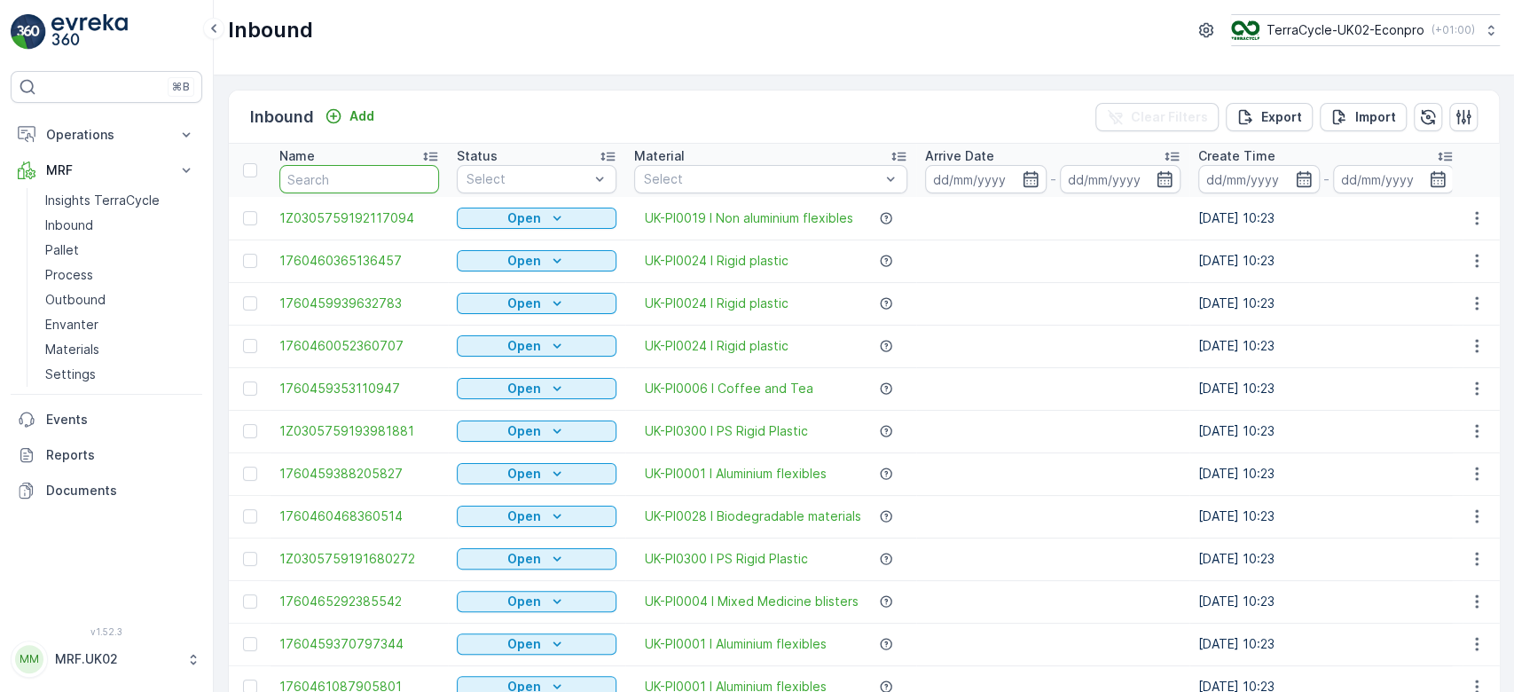
click at [334, 181] on input "text" at bounding box center [359, 179] width 160 height 28
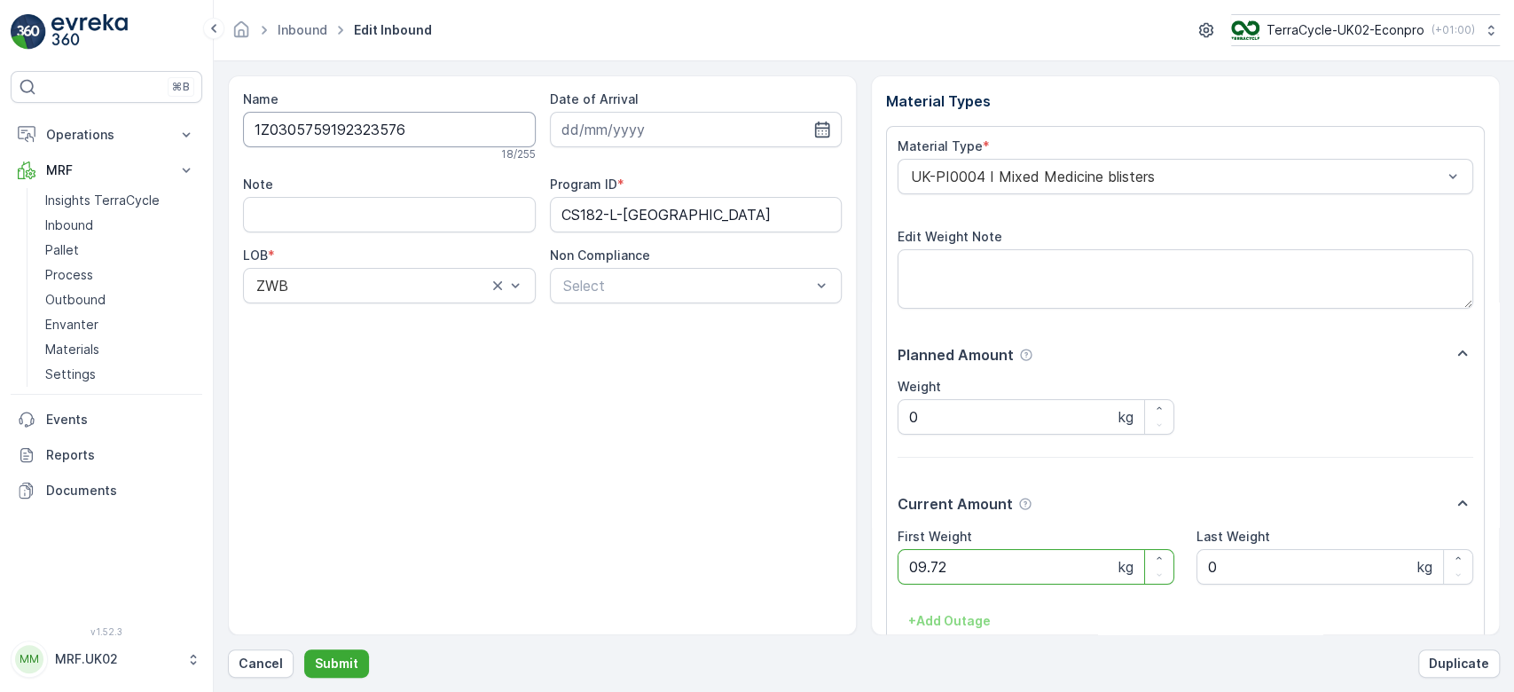
click at [304, 649] on button "Submit" at bounding box center [336, 663] width 65 height 28
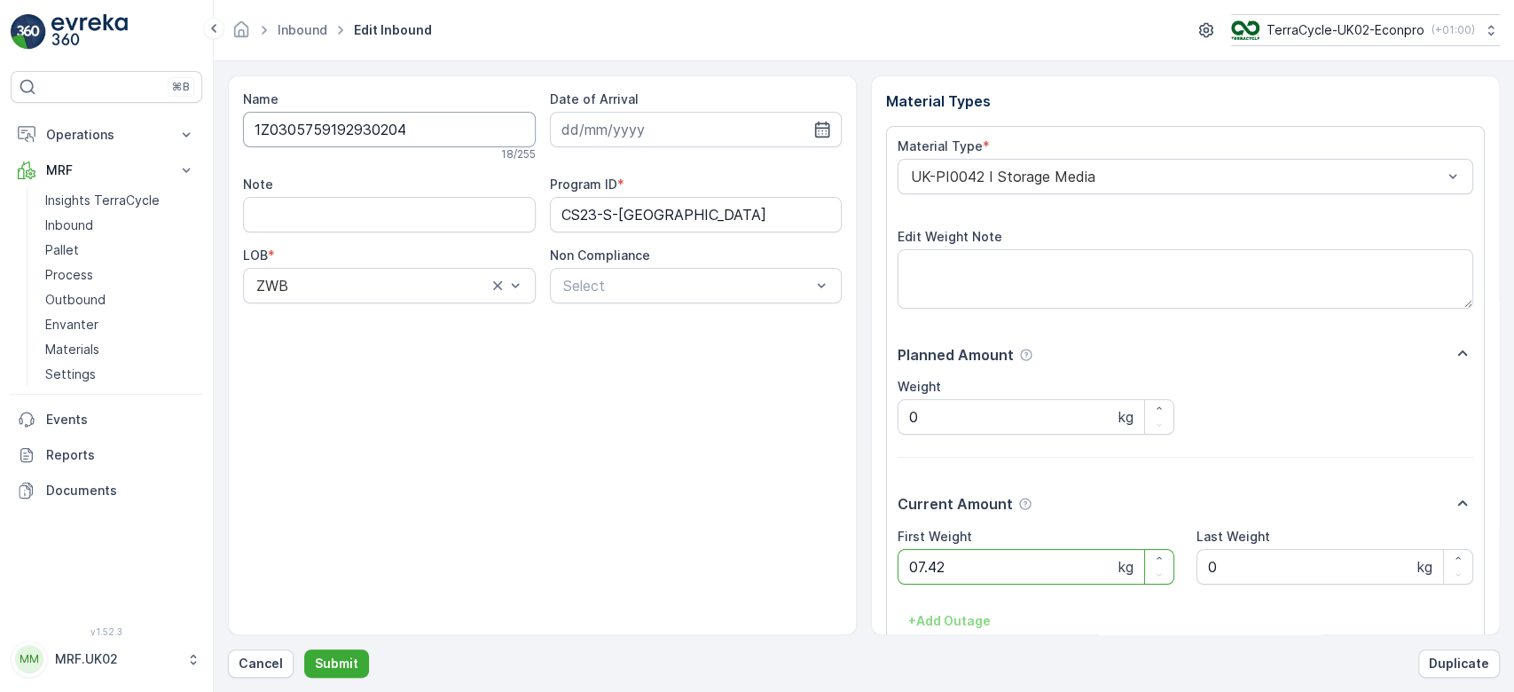
click at [304, 649] on button "Submit" at bounding box center [336, 663] width 65 height 28
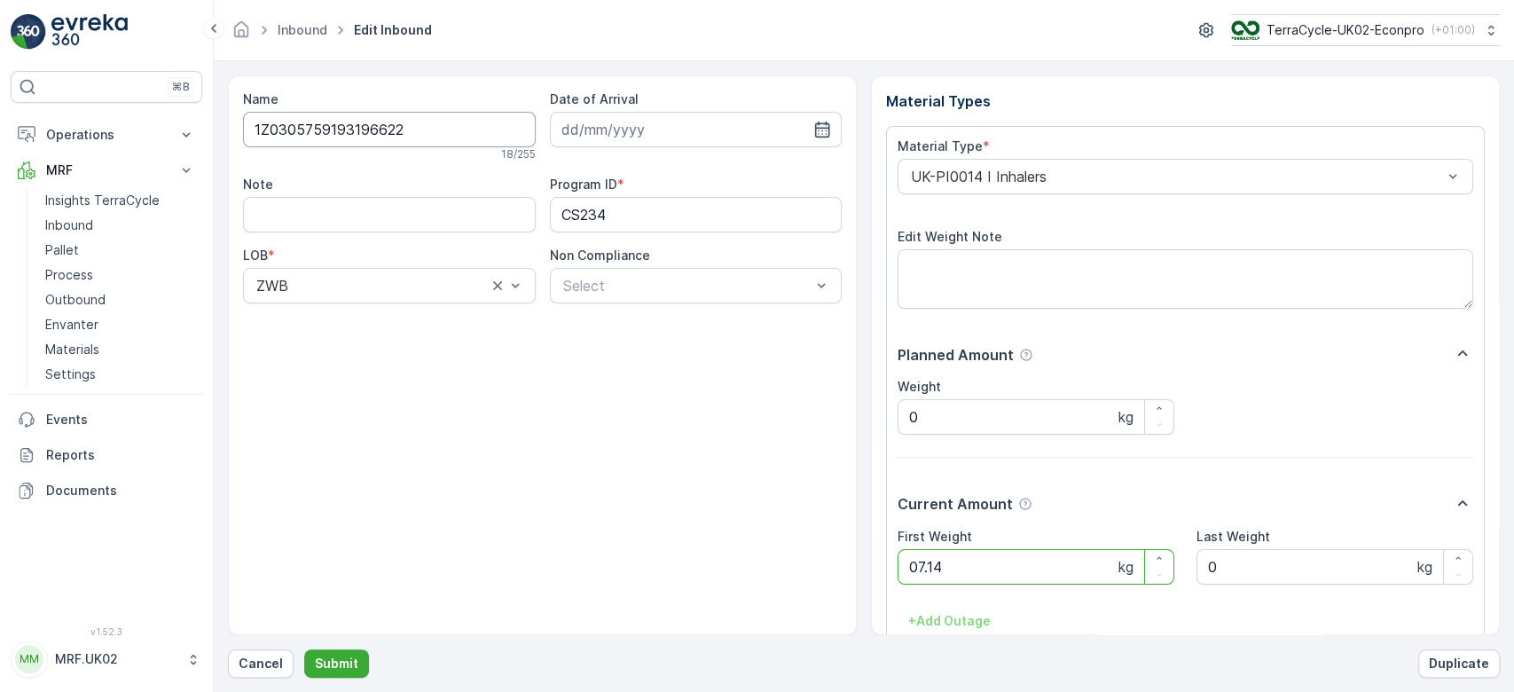
click at [304, 649] on button "Submit" at bounding box center [336, 663] width 65 height 28
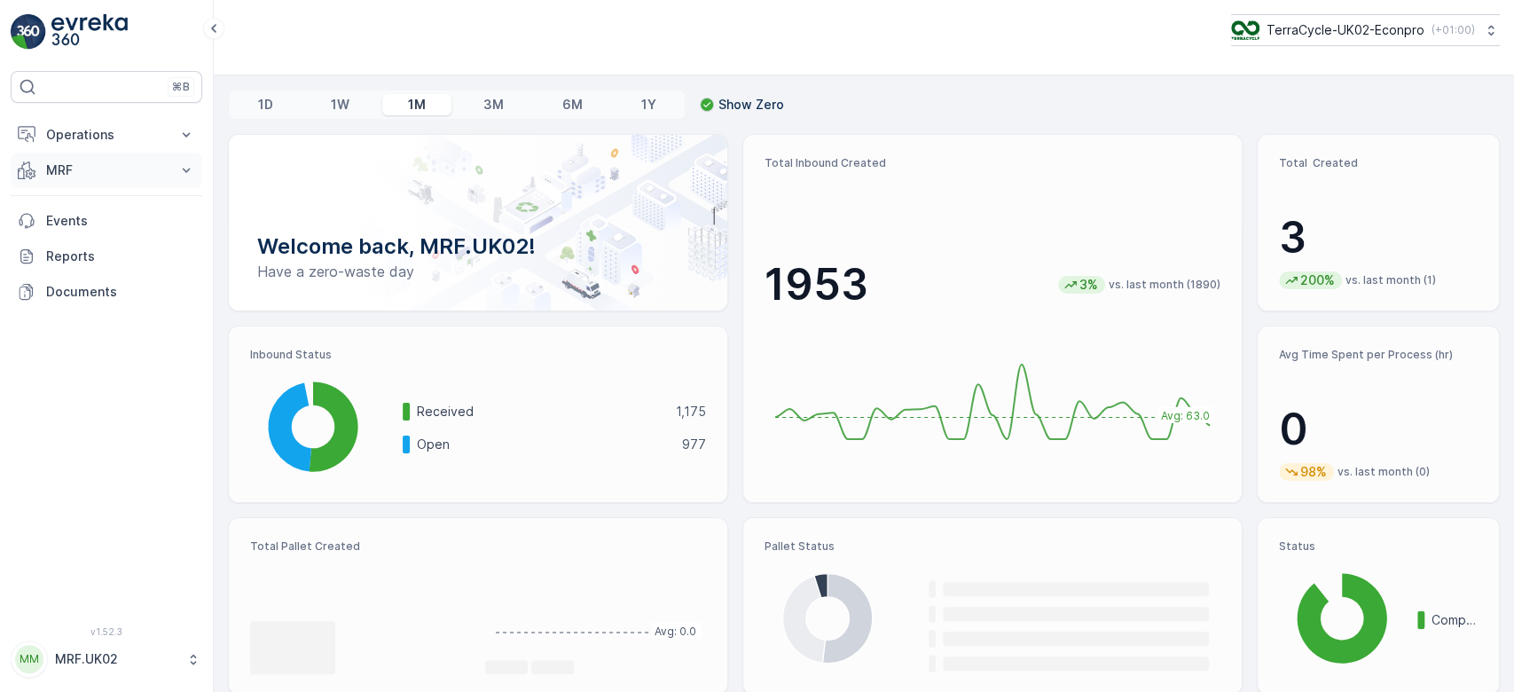
click at [156, 163] on p "MRF" at bounding box center [106, 170] width 121 height 18
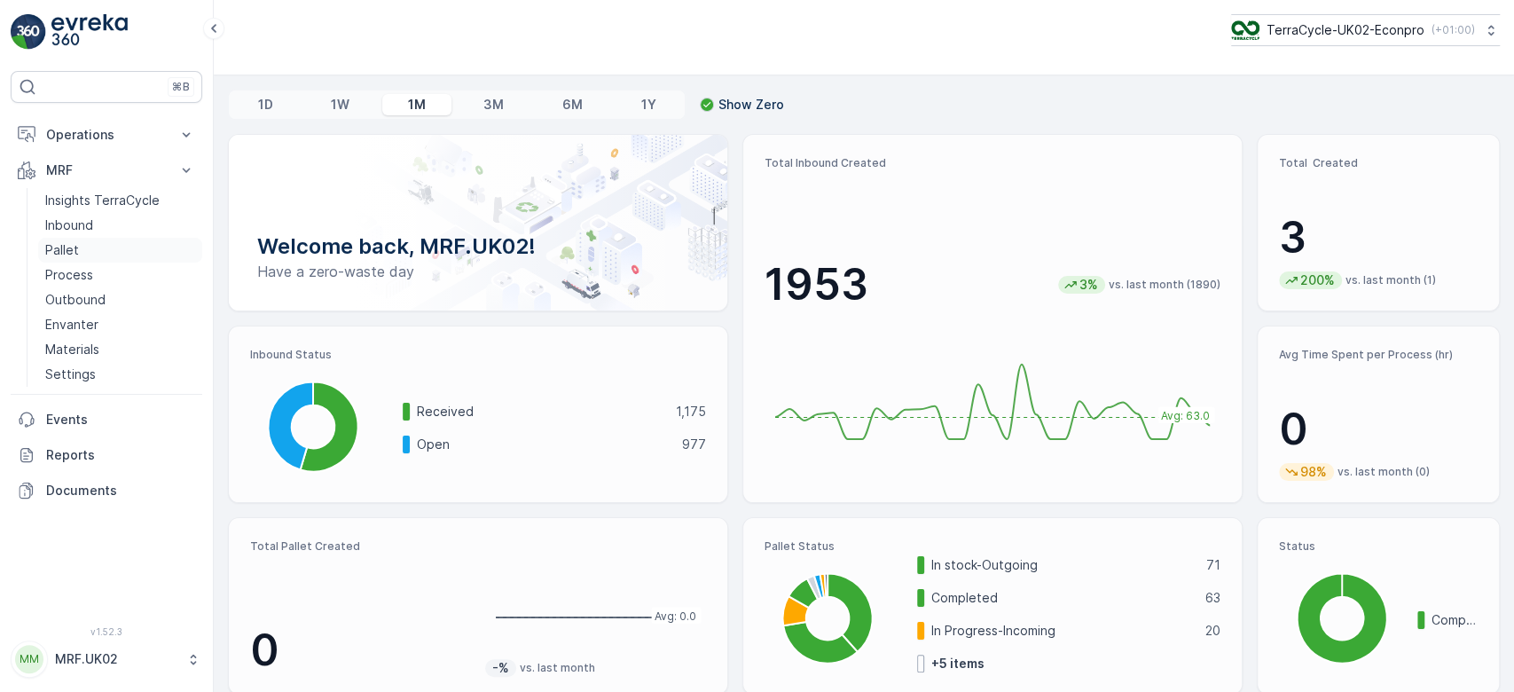
click at [113, 249] on link "Pallet" at bounding box center [120, 250] width 164 height 25
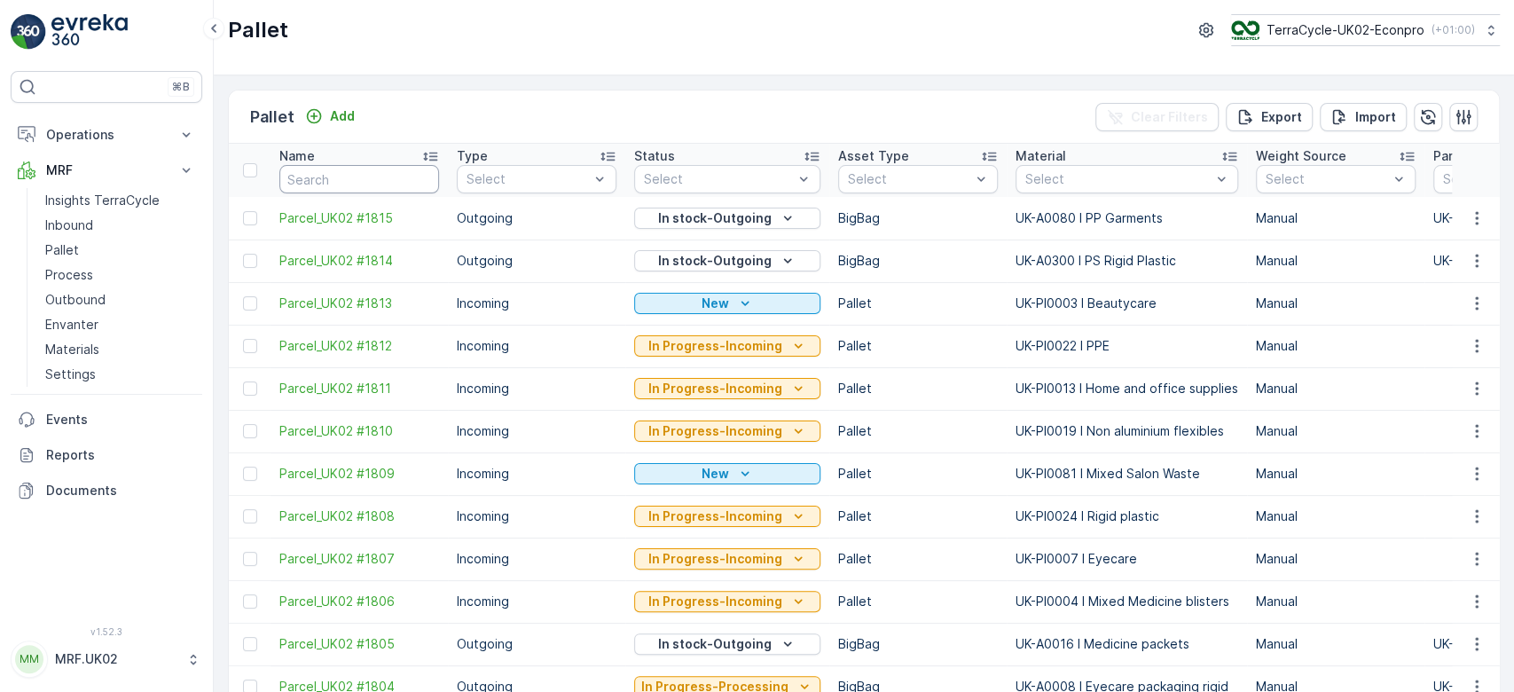
click at [326, 174] on input "text" at bounding box center [359, 179] width 160 height 28
type input "FD"
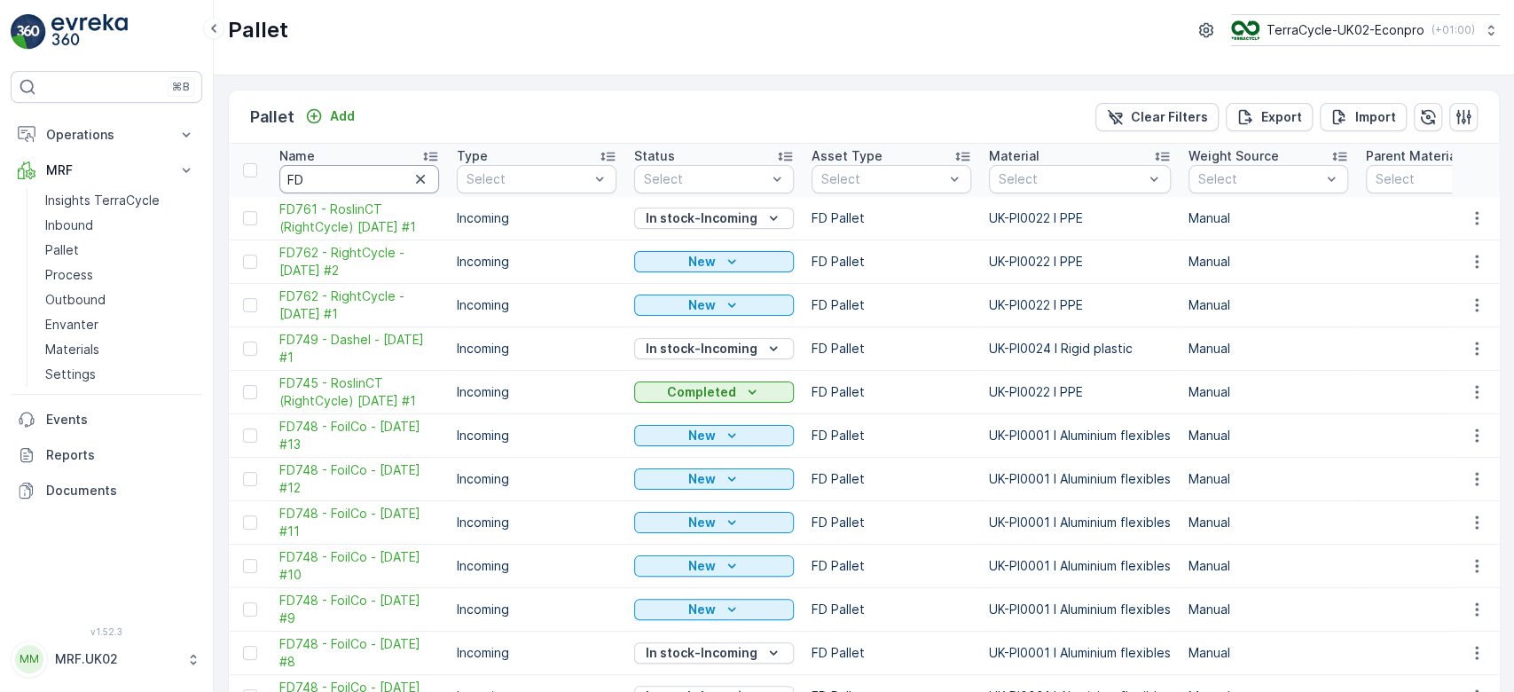
click at [328, 182] on input "FD" at bounding box center [359, 179] width 160 height 28
type input "FD5"
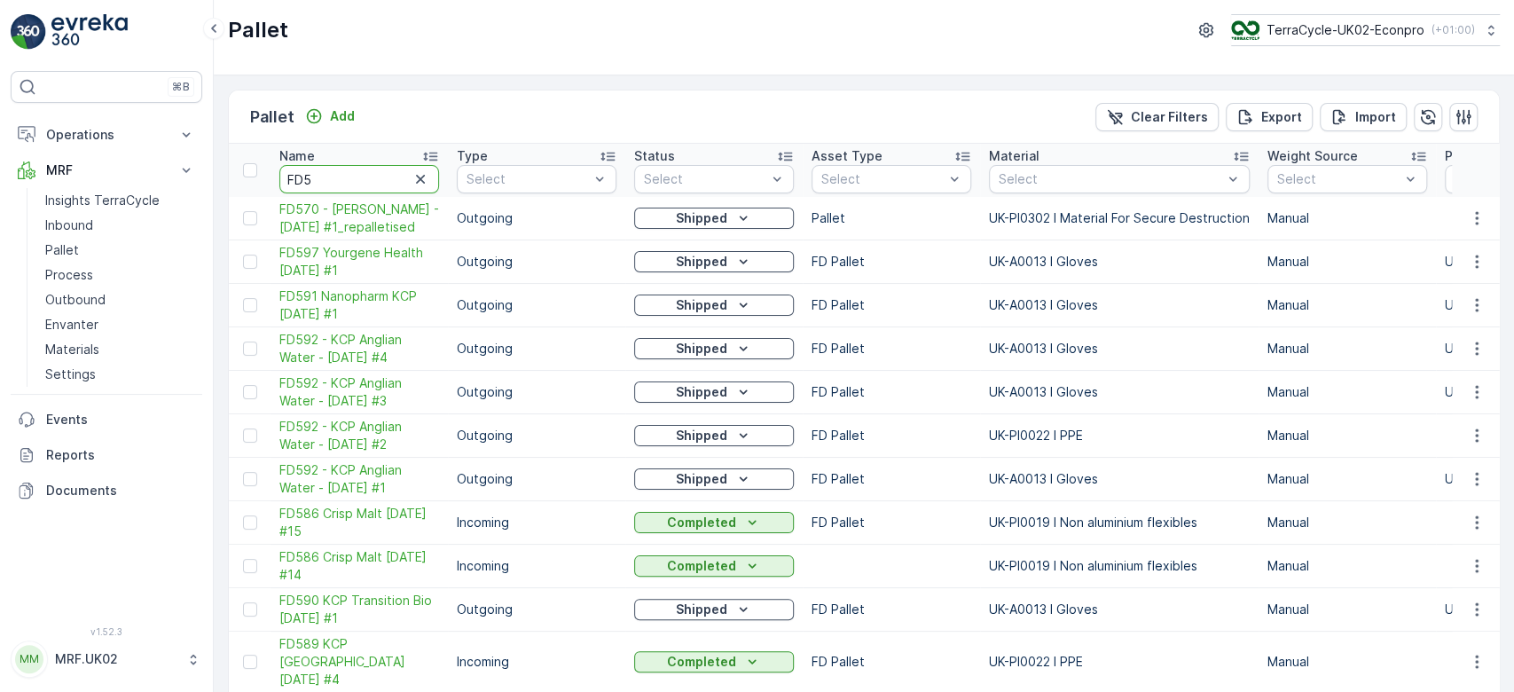
click at [328, 182] on input "FD5" at bounding box center [359, 179] width 160 height 28
type input "FD57"
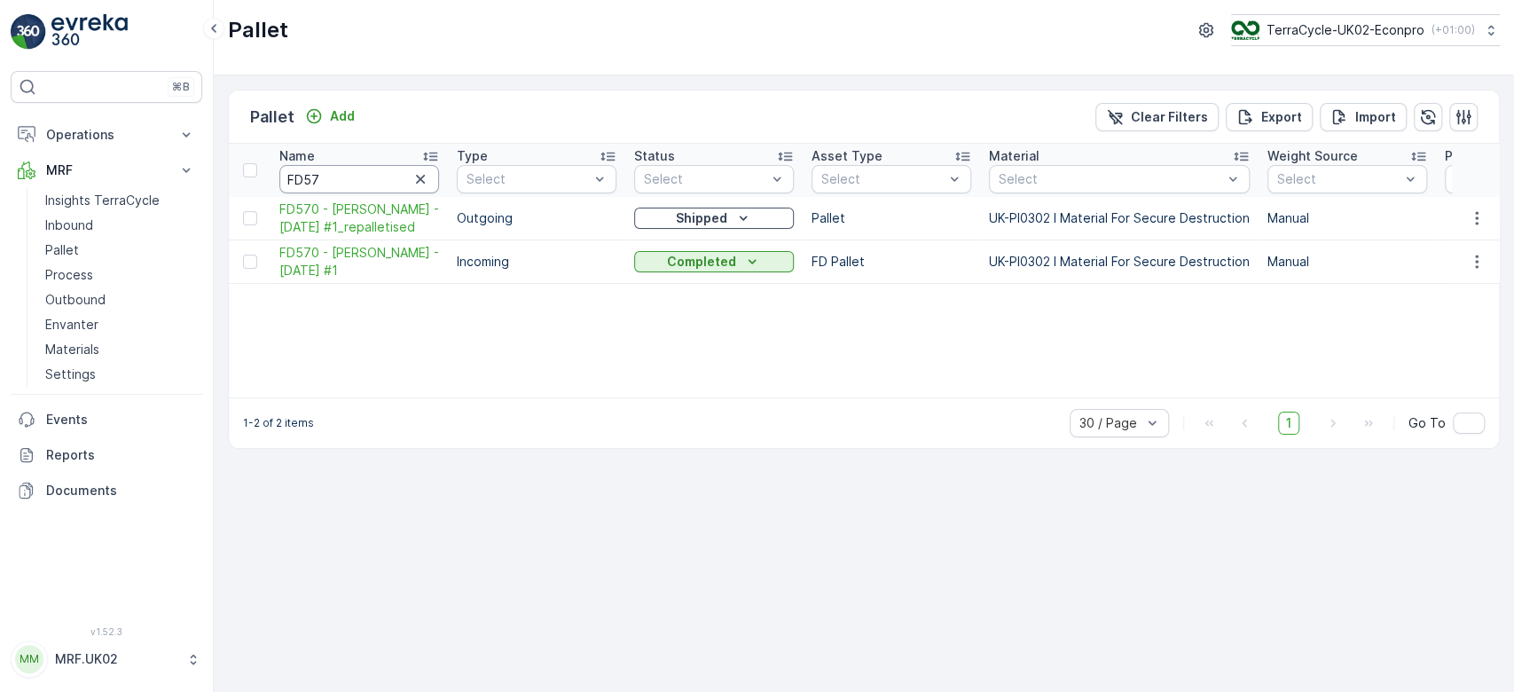
click at [328, 182] on input "FD57" at bounding box center [359, 179] width 160 height 28
type input "FD577"
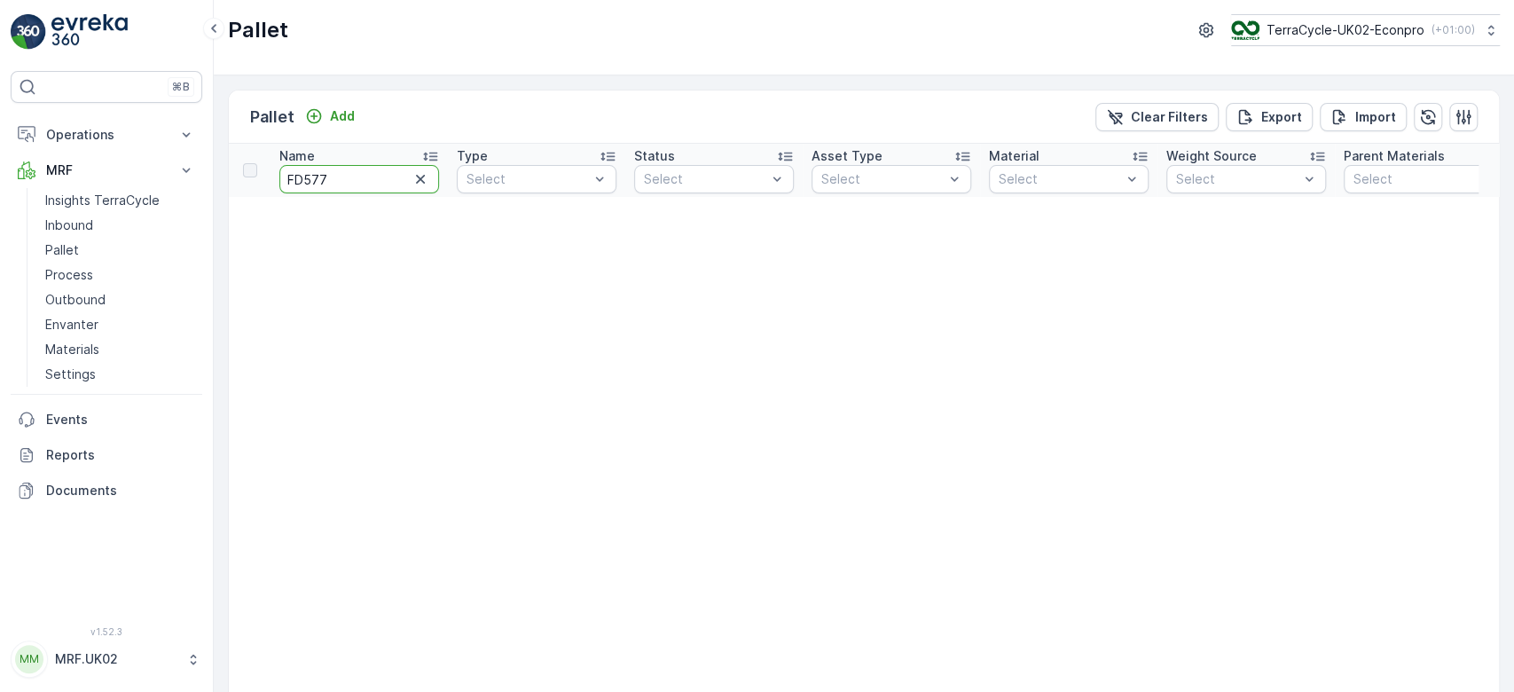
click at [362, 176] on input "FD577" at bounding box center [359, 179] width 160 height 28
type input "FD"
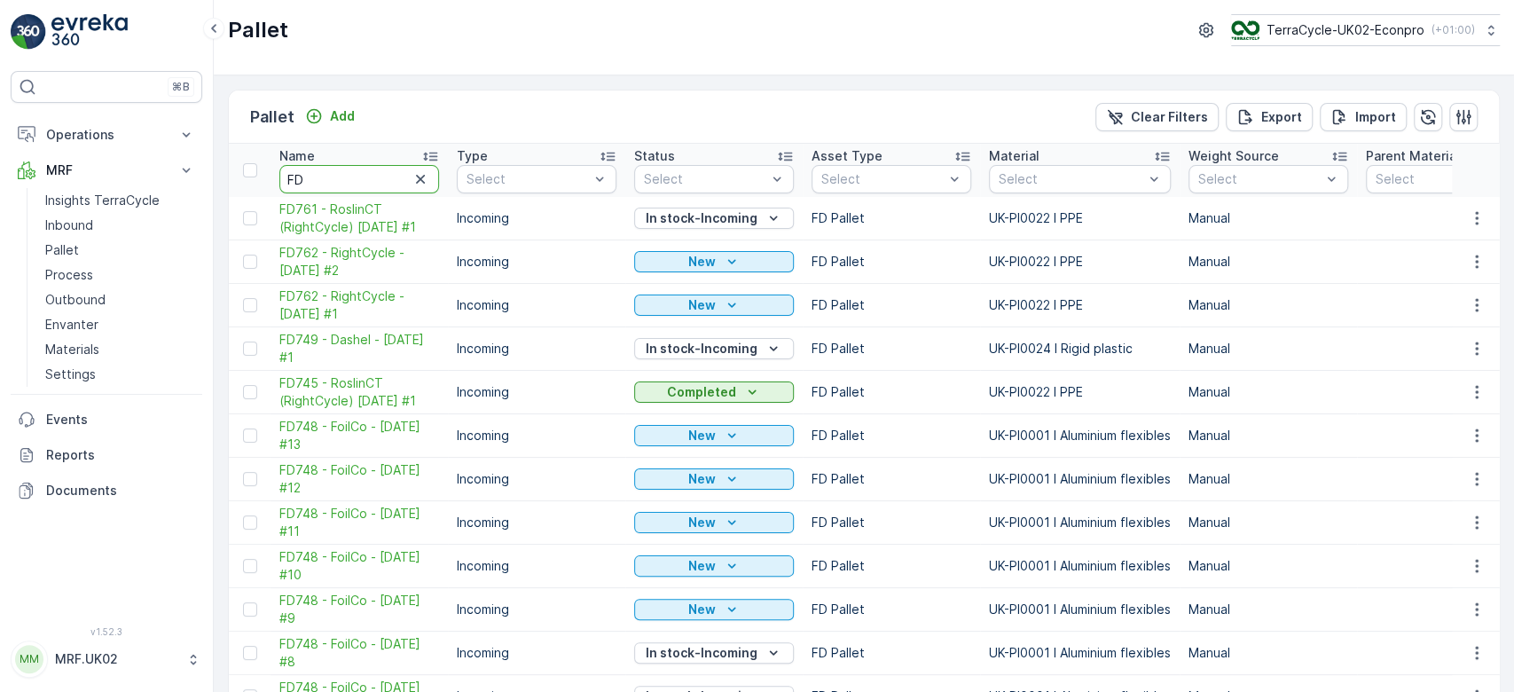
click at [362, 176] on input "FD" at bounding box center [359, 179] width 160 height 28
type input "FD777"
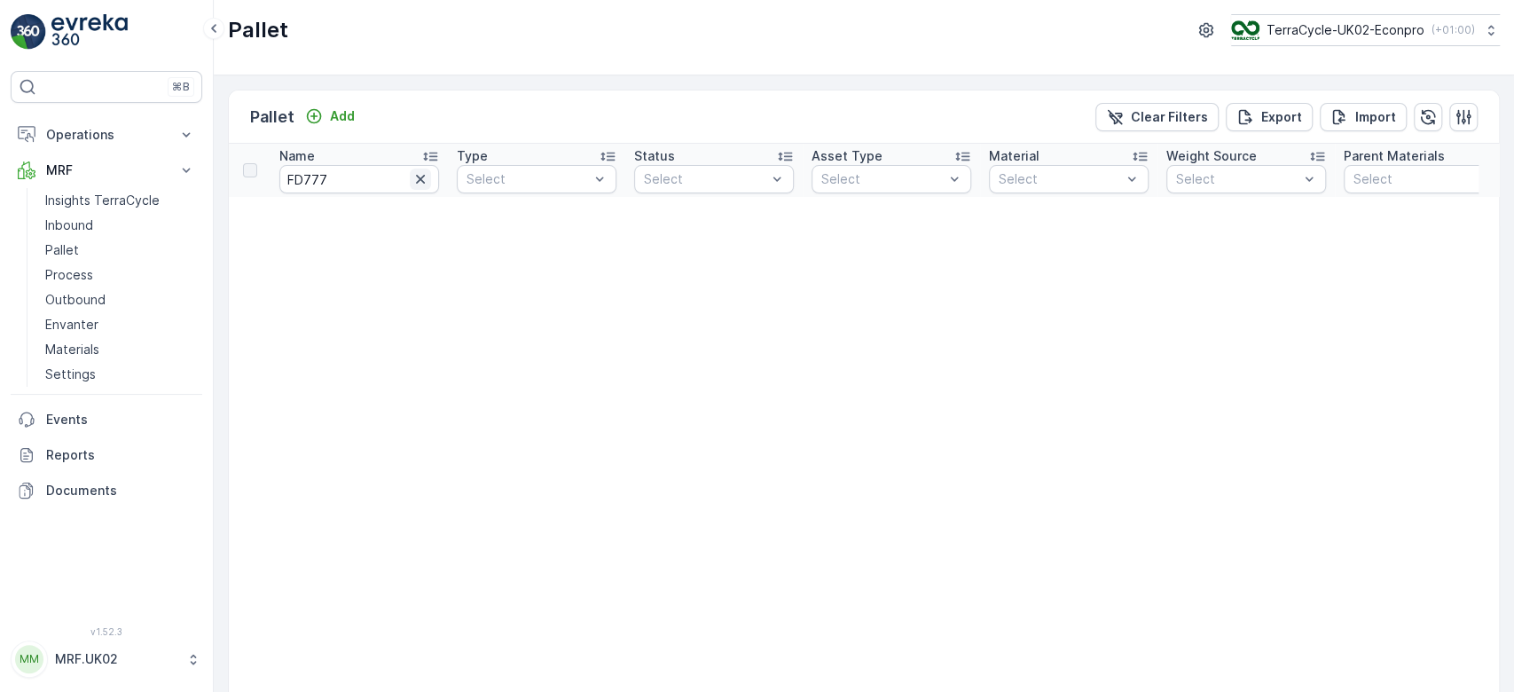
click at [419, 181] on icon "button" at bounding box center [420, 179] width 18 height 18
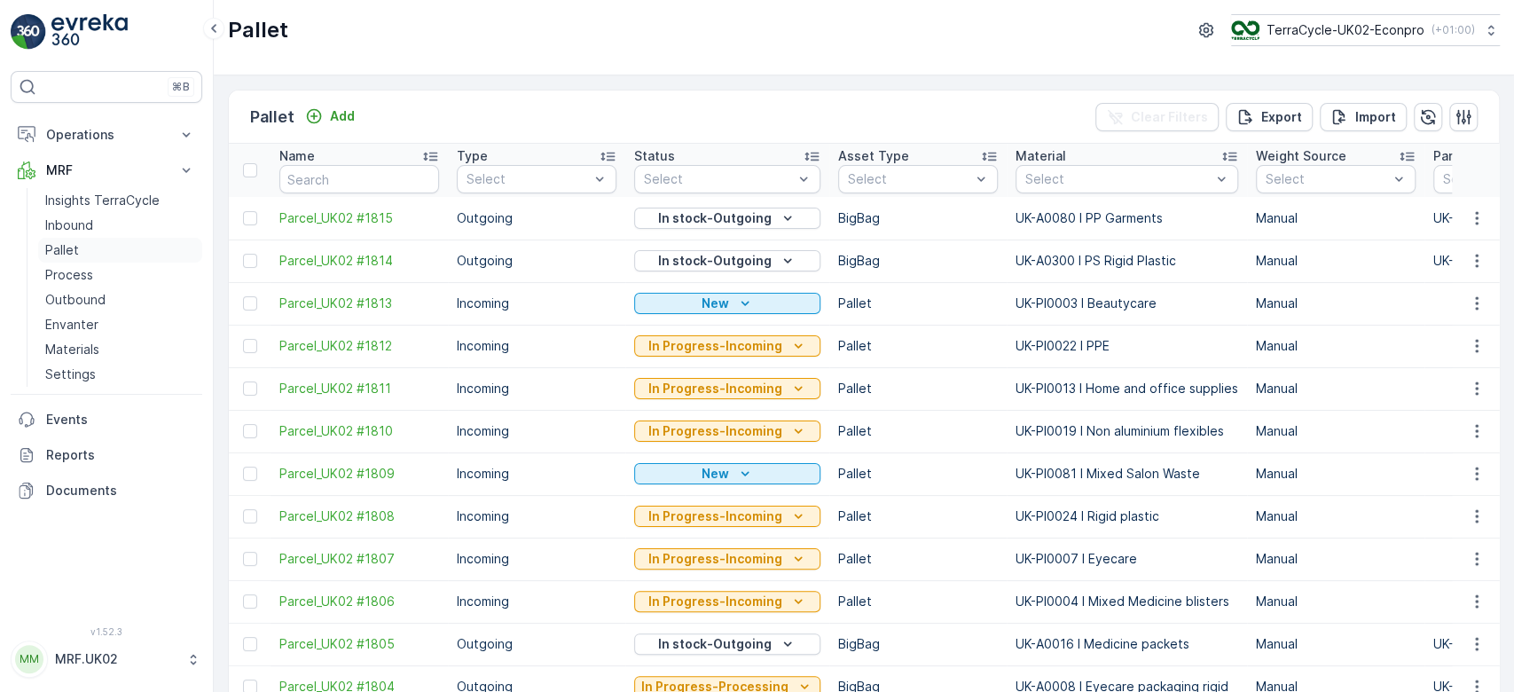
click at [91, 249] on link "Pallet" at bounding box center [120, 250] width 164 height 25
click at [347, 183] on input "text" at bounding box center [359, 179] width 160 height 28
type input "FD"
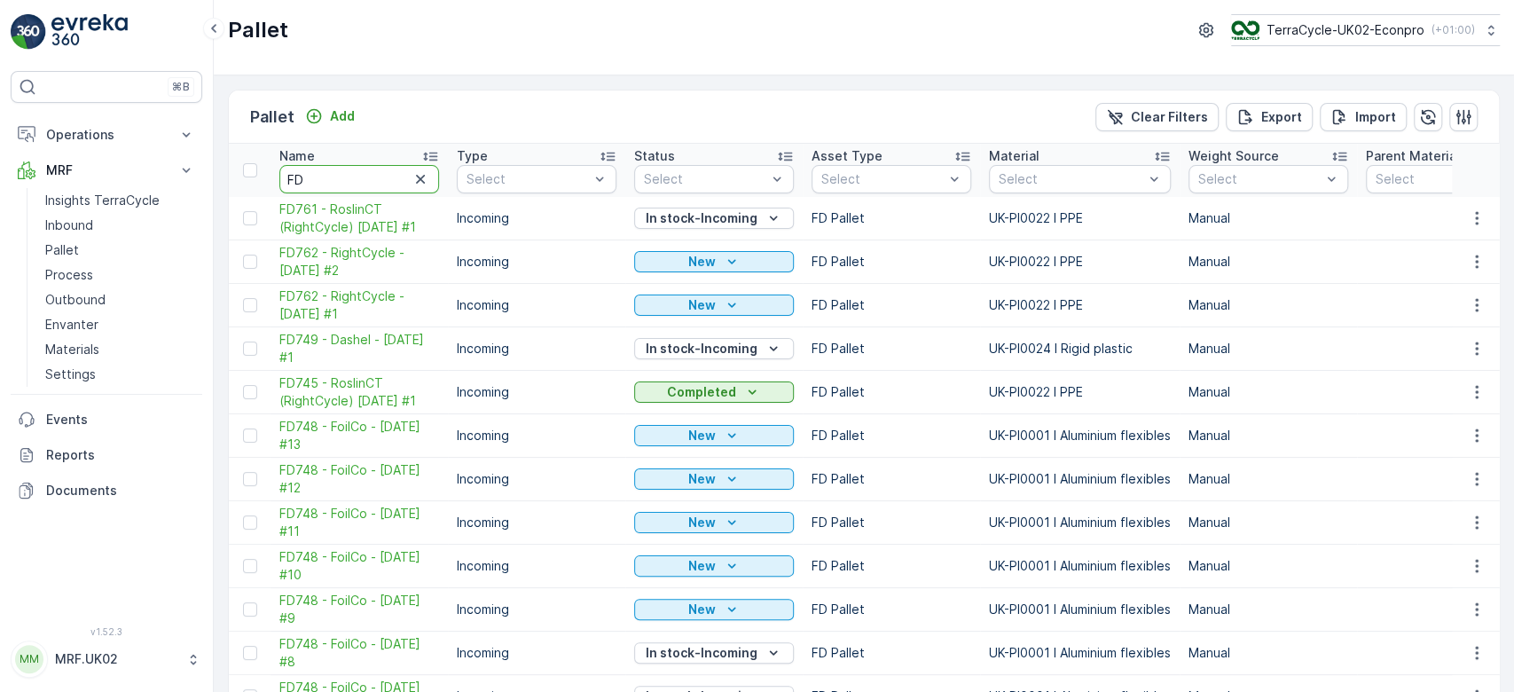
drag, startPoint x: 347, startPoint y: 183, endPoint x: 396, endPoint y: 107, distance: 90.3
click at [396, 107] on div "Pallet Add Clear Filters Export Import" at bounding box center [864, 116] width 1270 height 53
click at [325, 176] on input "FD" at bounding box center [359, 179] width 160 height 28
type input "FD5"
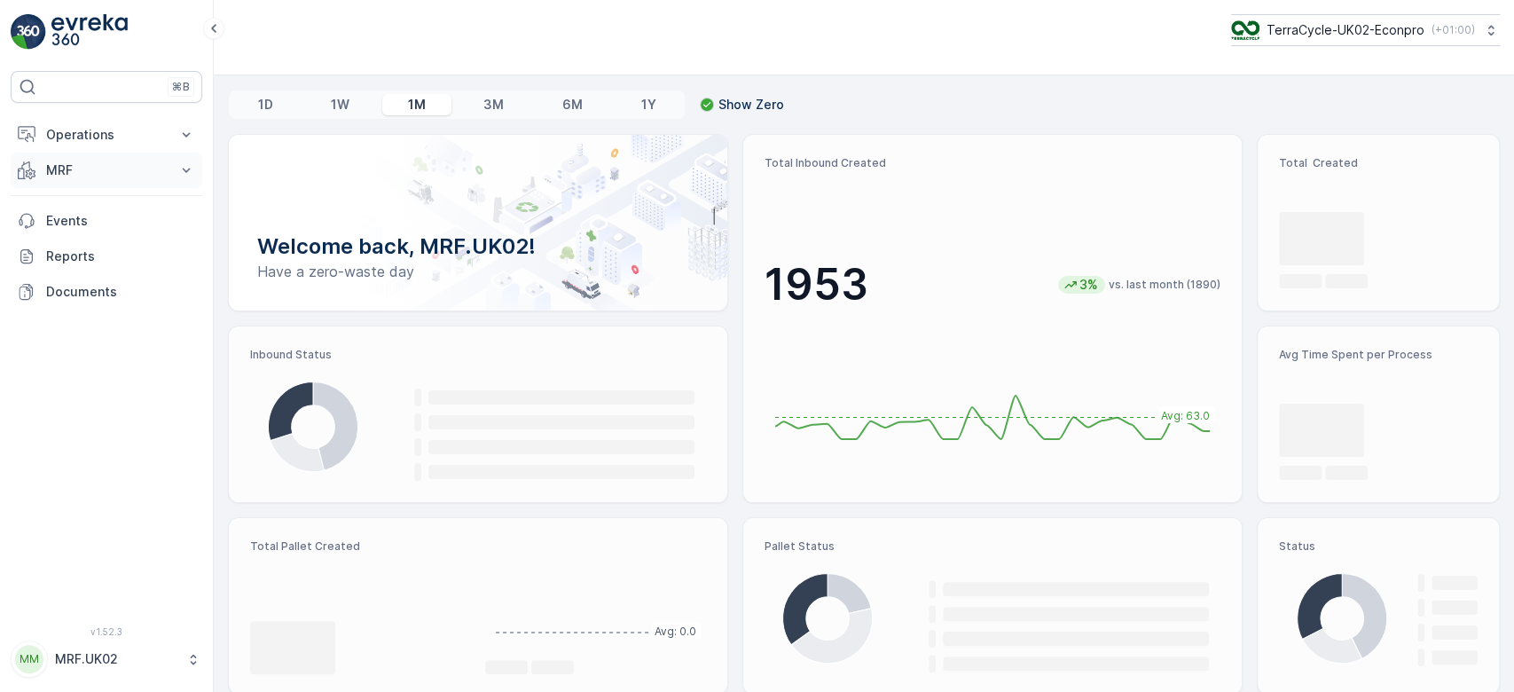
click at [102, 157] on button "MRF" at bounding box center [107, 170] width 192 height 35
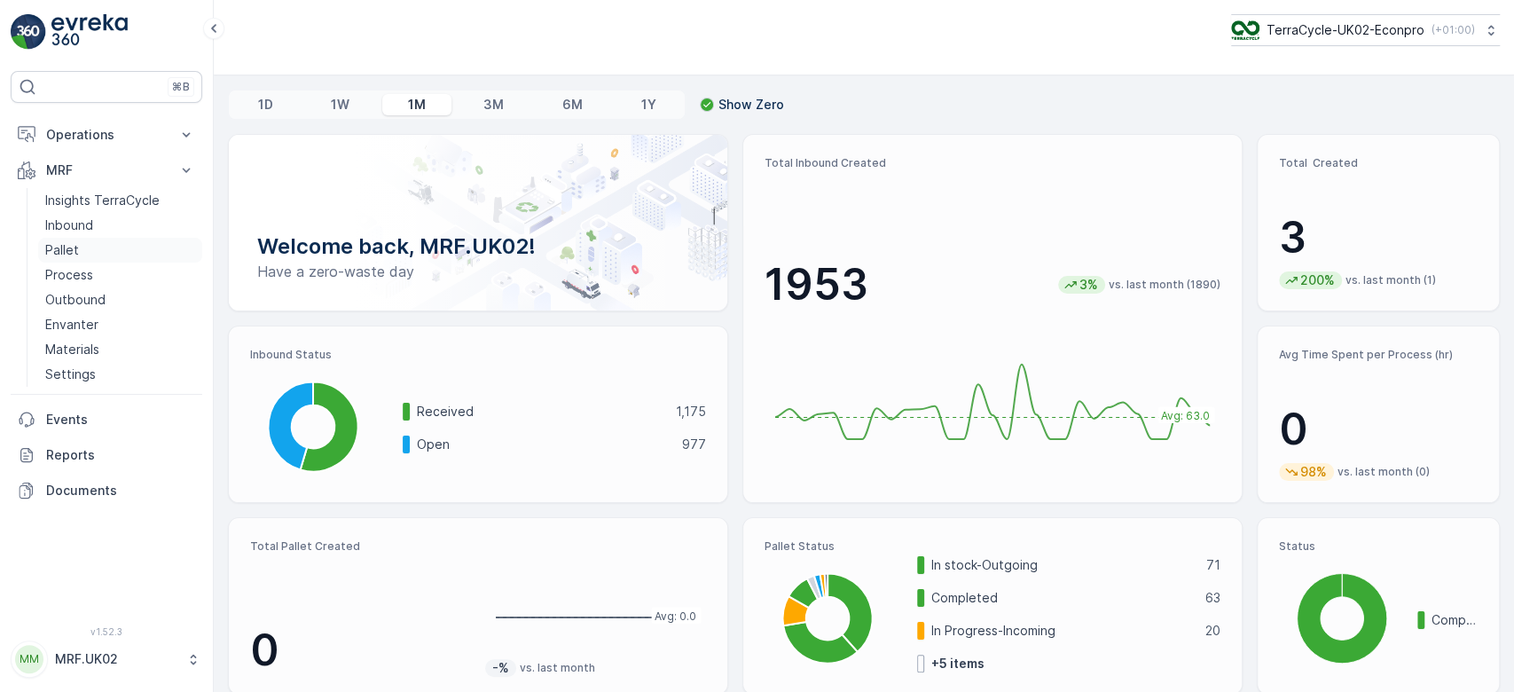
click at [98, 253] on link "Pallet" at bounding box center [120, 250] width 164 height 25
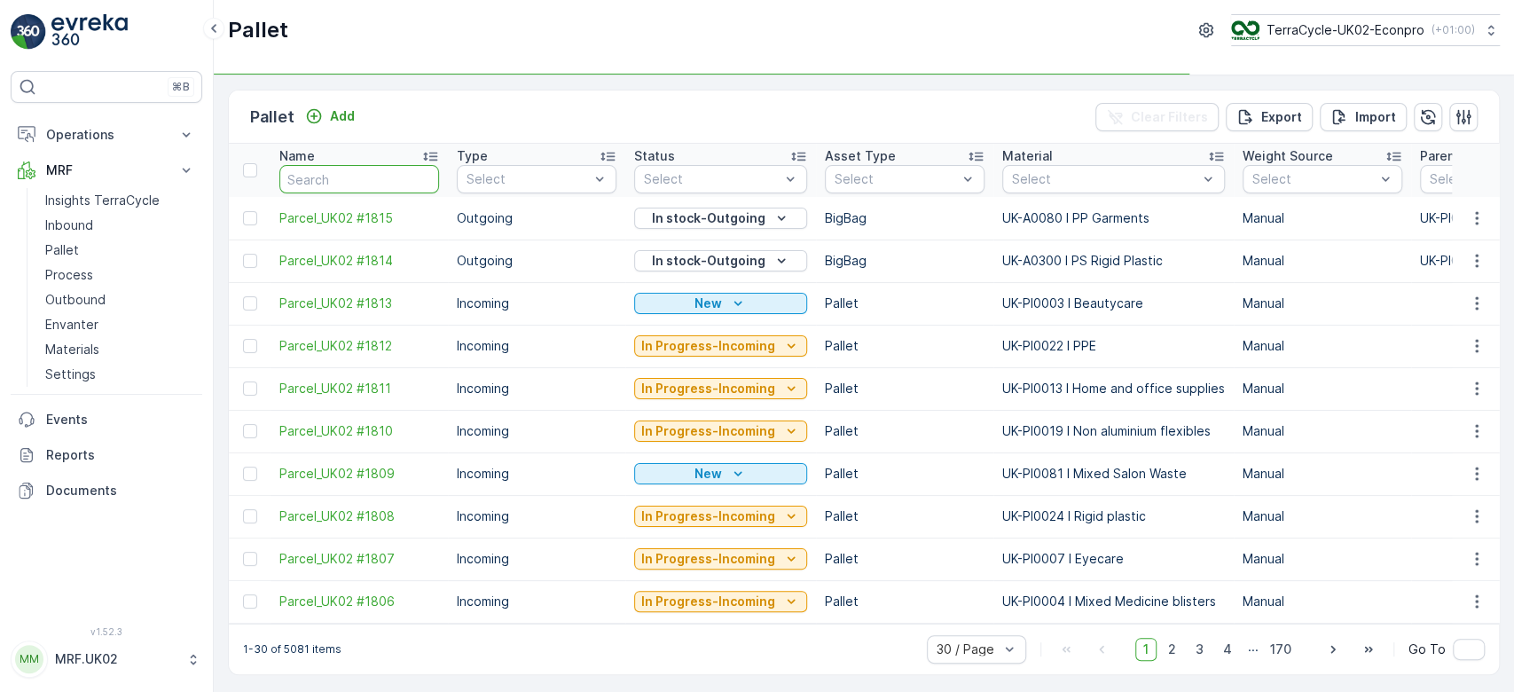
click at [327, 187] on input "text" at bounding box center [359, 179] width 160 height 28
type input "fd"
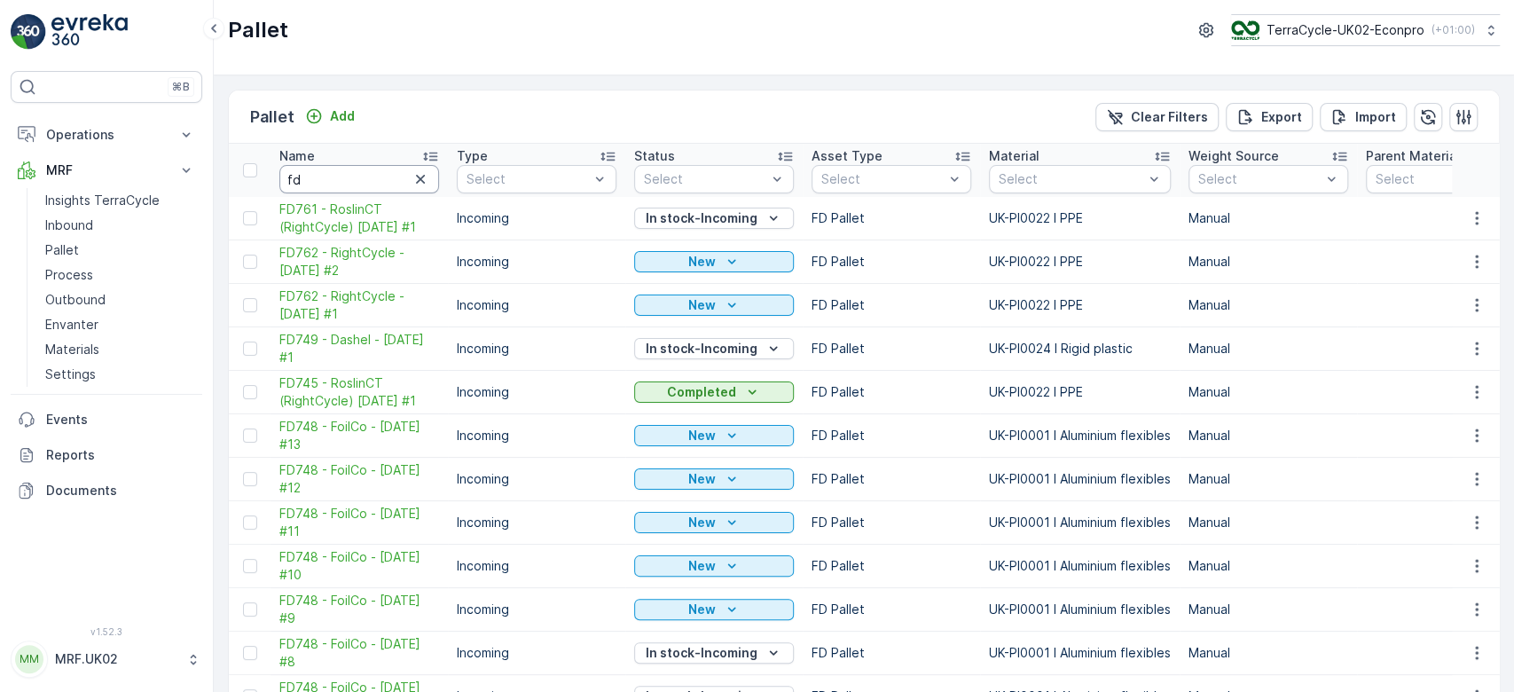
click at [352, 180] on input "fd" at bounding box center [359, 179] width 160 height 28
type input "fd777"
